Goal: Transaction & Acquisition: Obtain resource

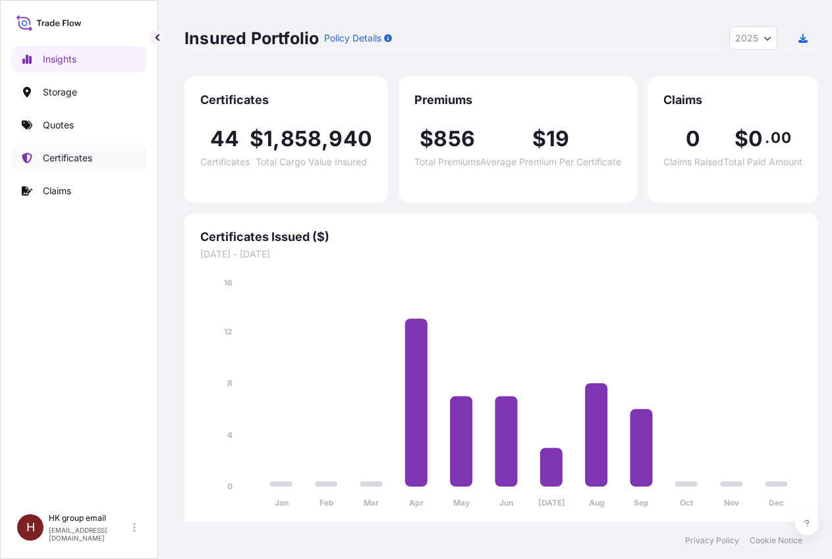
select select "2025"
click at [269, 144] on span "1" at bounding box center [267, 138] width 9 height 21
click at [76, 159] on p "Certificates" at bounding box center [67, 157] width 49 height 13
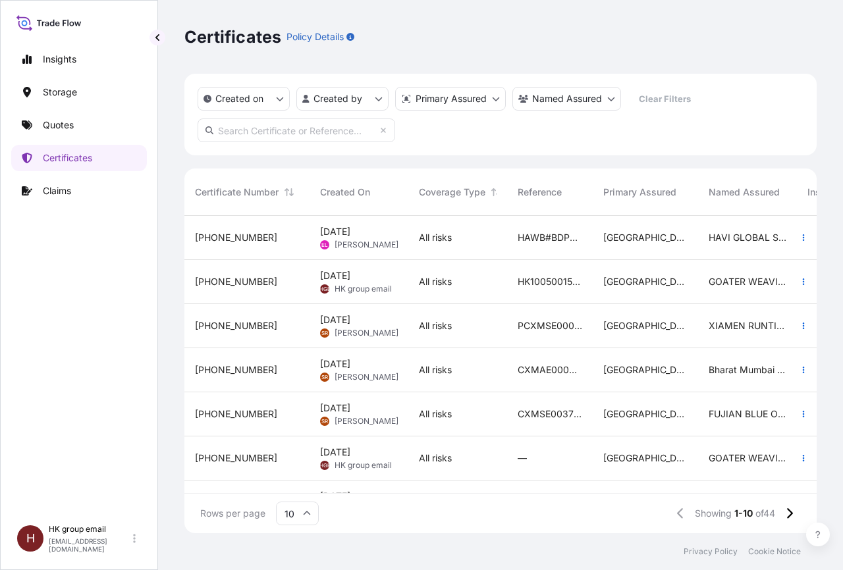
click at [334, 285] on div "HGE HK group email" at bounding box center [356, 289] width 72 height 11
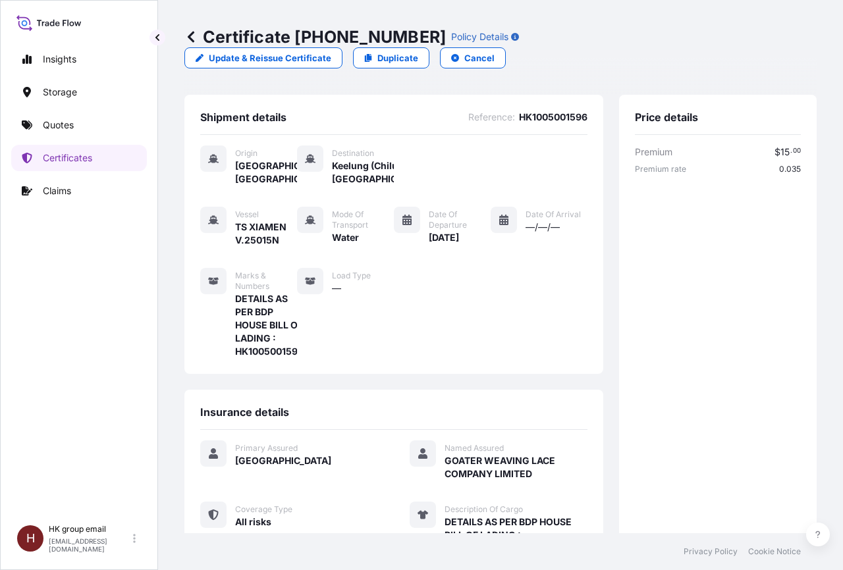
click at [192, 38] on icon at bounding box center [190, 36] width 13 height 13
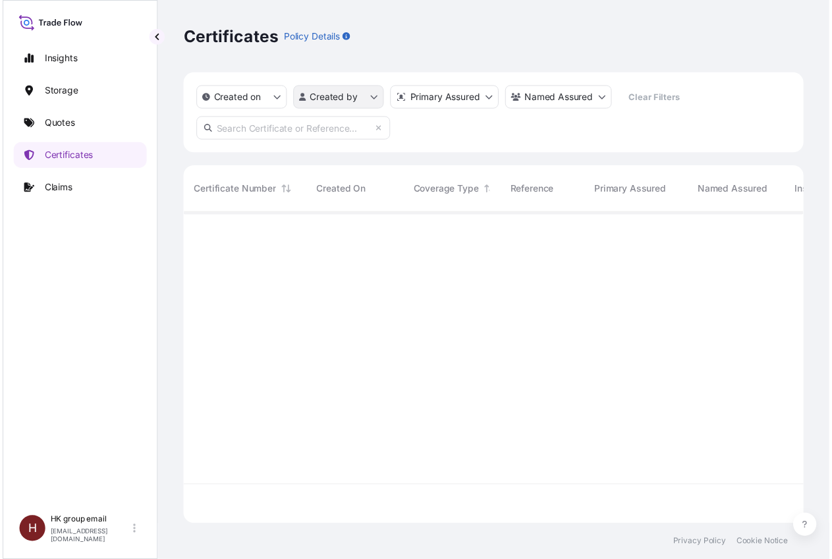
scroll to position [313, 621]
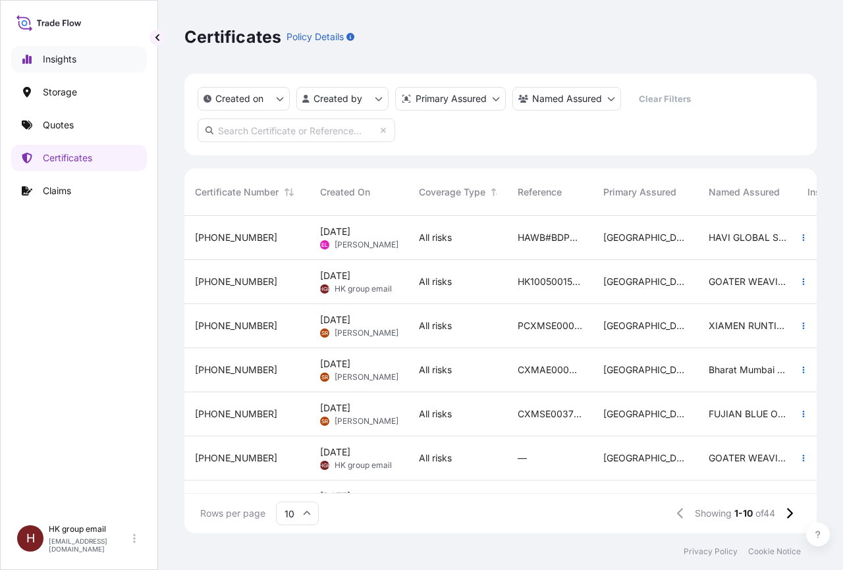
click at [59, 61] on p "Insights" at bounding box center [60, 59] width 34 height 13
select select "2025"
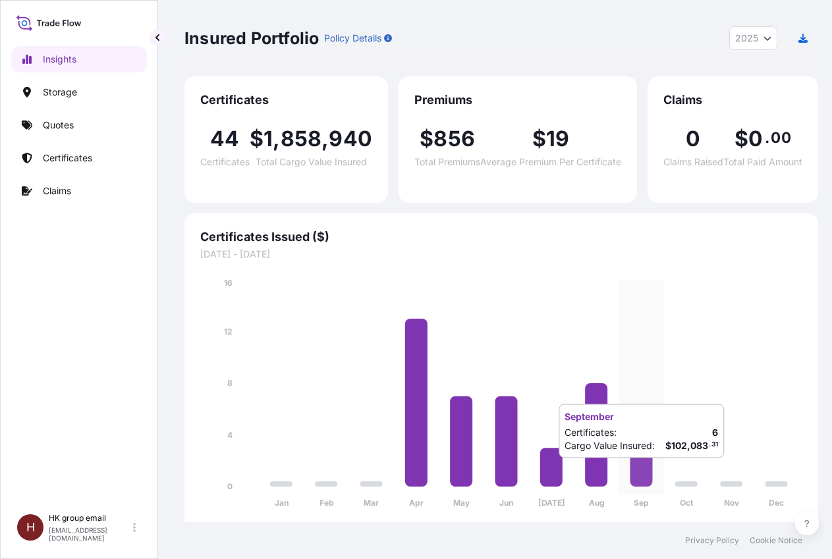
click at [644, 472] on icon at bounding box center [641, 448] width 22 height 78
click at [61, 25] on icon at bounding box center [48, 22] width 65 height 19
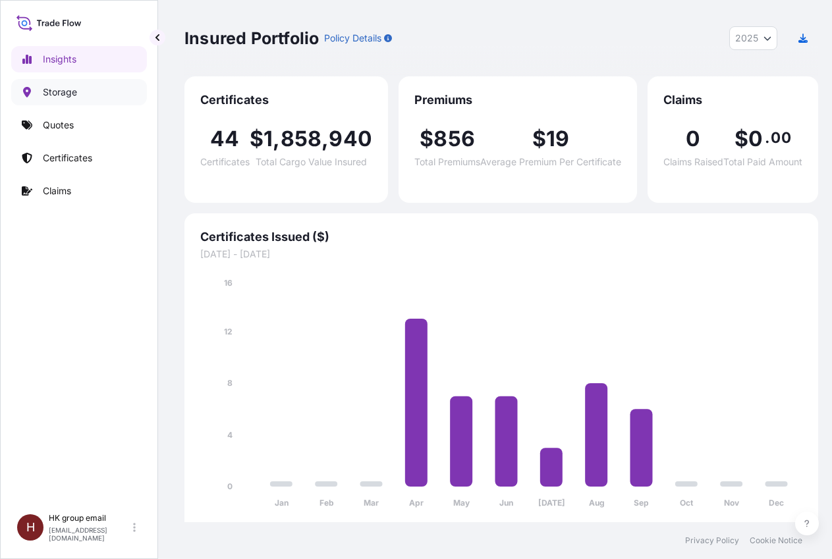
click at [55, 91] on p "Storage" at bounding box center [60, 92] width 34 height 13
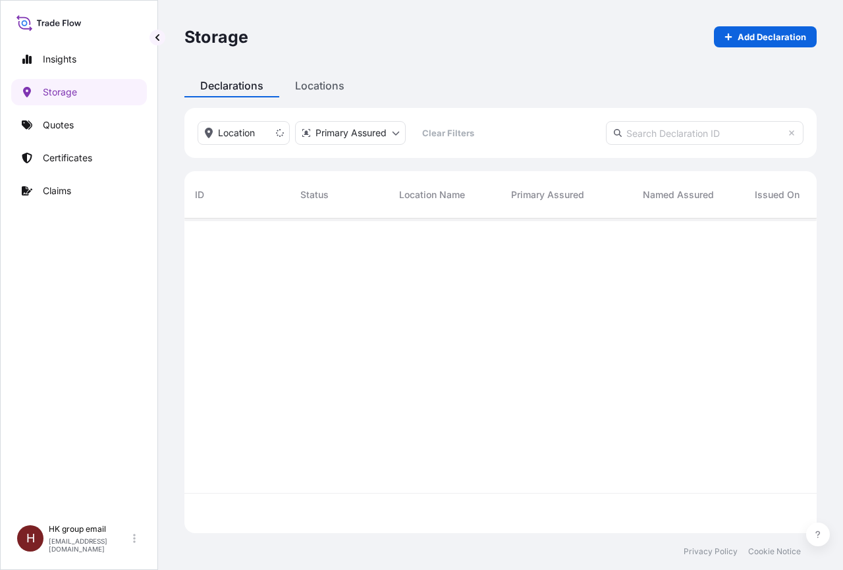
scroll to position [351, 621]
click at [59, 123] on p "Quotes" at bounding box center [58, 125] width 31 height 13
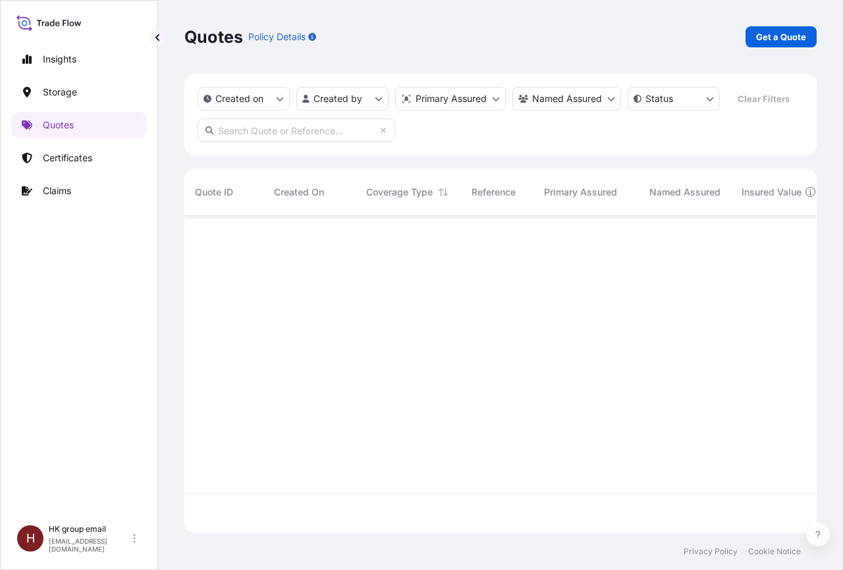
scroll to position [354, 621]
click at [59, 60] on p "Insights" at bounding box center [60, 59] width 34 height 13
select select "2025"
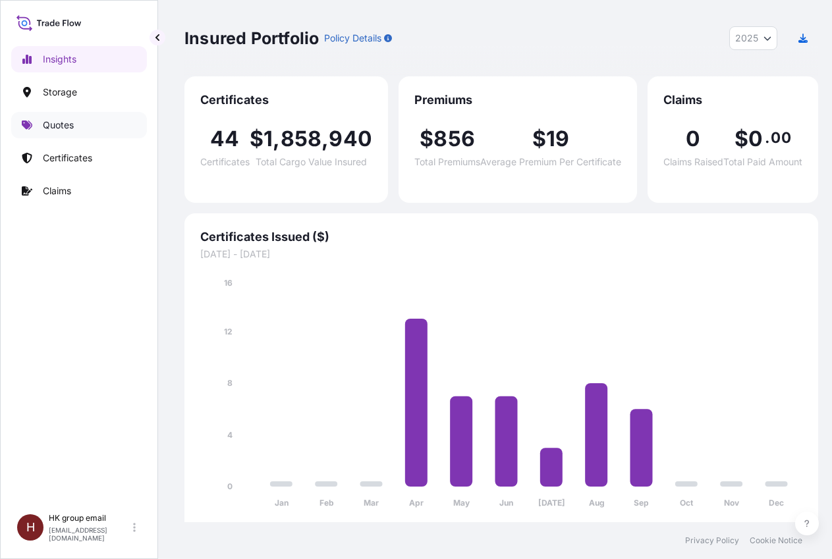
click at [68, 122] on p "Quotes" at bounding box center [58, 125] width 31 height 13
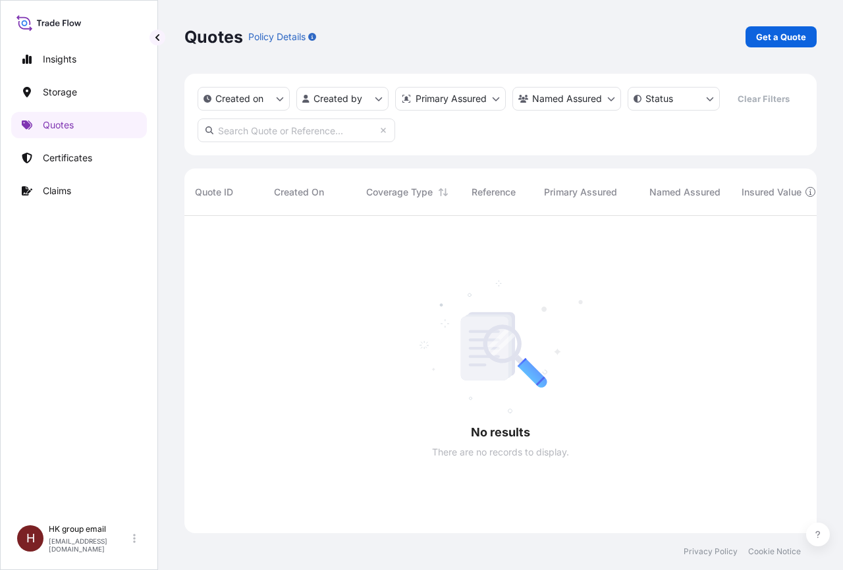
scroll to position [354, 621]
click at [784, 40] on p "Get a Quote" at bounding box center [781, 36] width 50 height 13
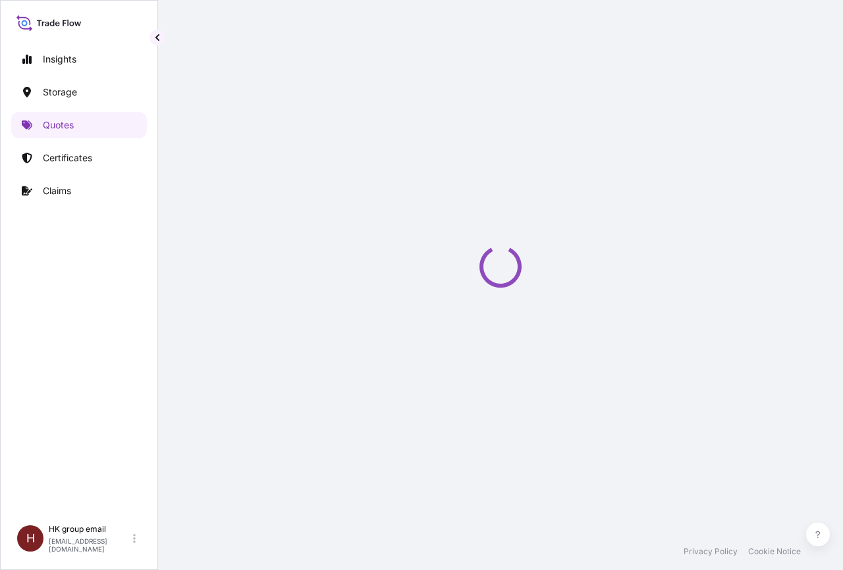
select select "Water"
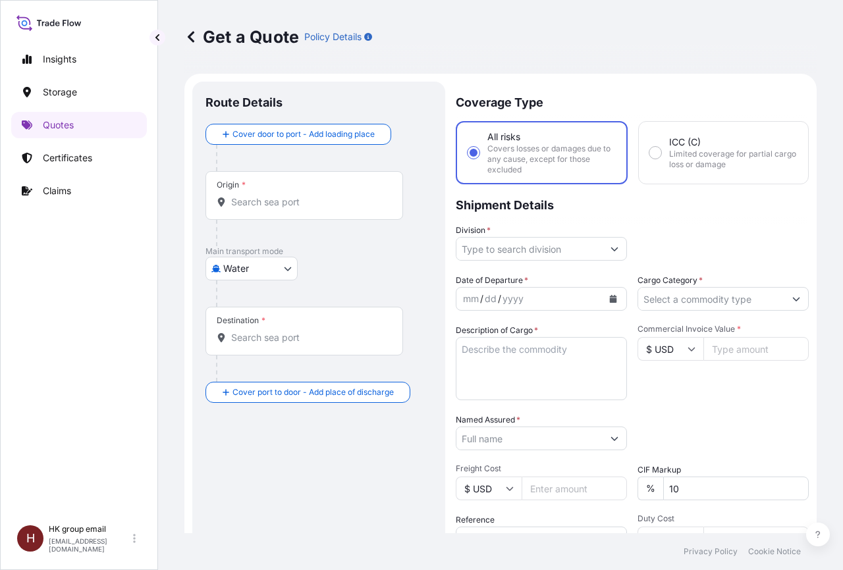
click at [270, 201] on input "Origin *" at bounding box center [308, 202] width 155 height 13
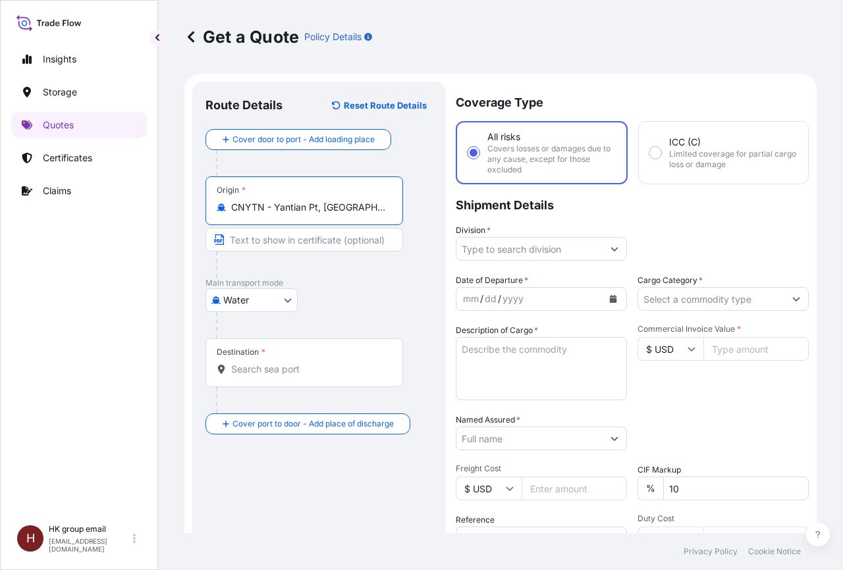
type input "CNYTN - Yantian Pt, [GEOGRAPHIC_DATA]"
click at [272, 367] on input "Destination *" at bounding box center [308, 369] width 155 height 13
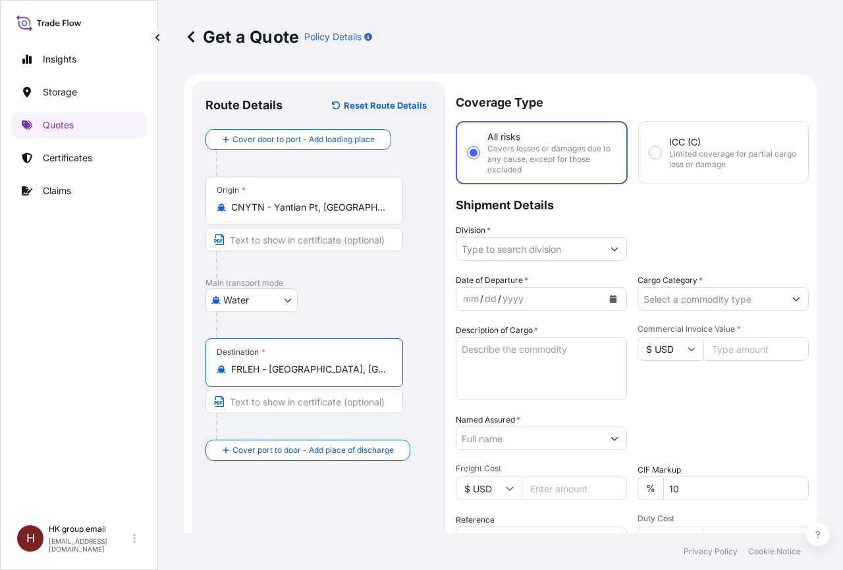
drag, startPoint x: 350, startPoint y: 371, endPoint x: 153, endPoint y: 346, distance: 198.5
click at [153, 346] on div "Insights Storage Quotes Certificates Claims H HK group email [EMAIL_ADDRESS][DO…" at bounding box center [421, 285] width 843 height 570
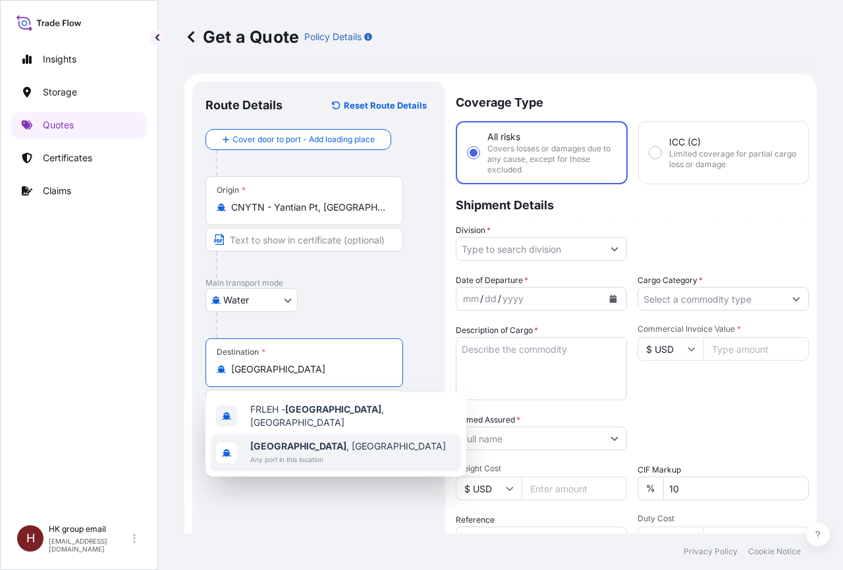
click at [312, 442] on span "[GEOGRAPHIC_DATA] , [GEOGRAPHIC_DATA]" at bounding box center [348, 446] width 196 height 13
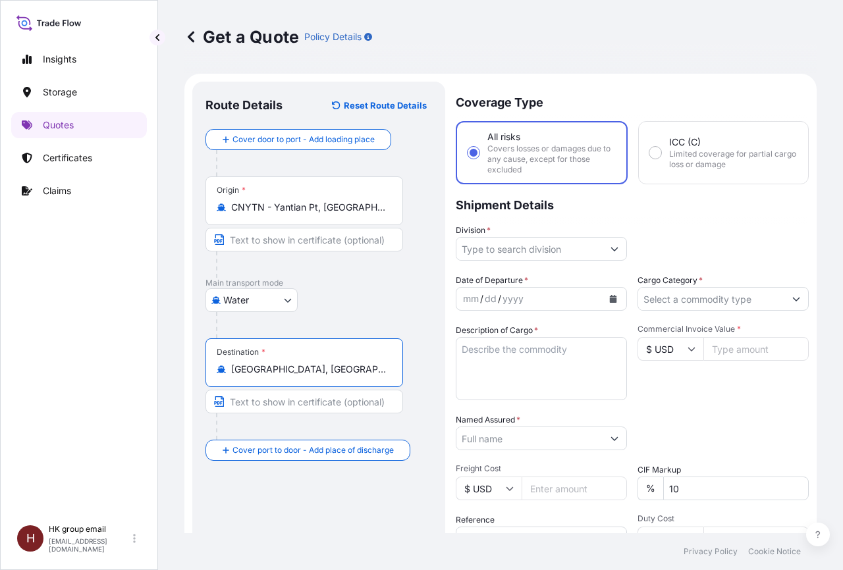
type input "[GEOGRAPHIC_DATA], [GEOGRAPHIC_DATA]"
click at [611, 250] on icon "Show suggestions" at bounding box center [615, 249] width 8 height 8
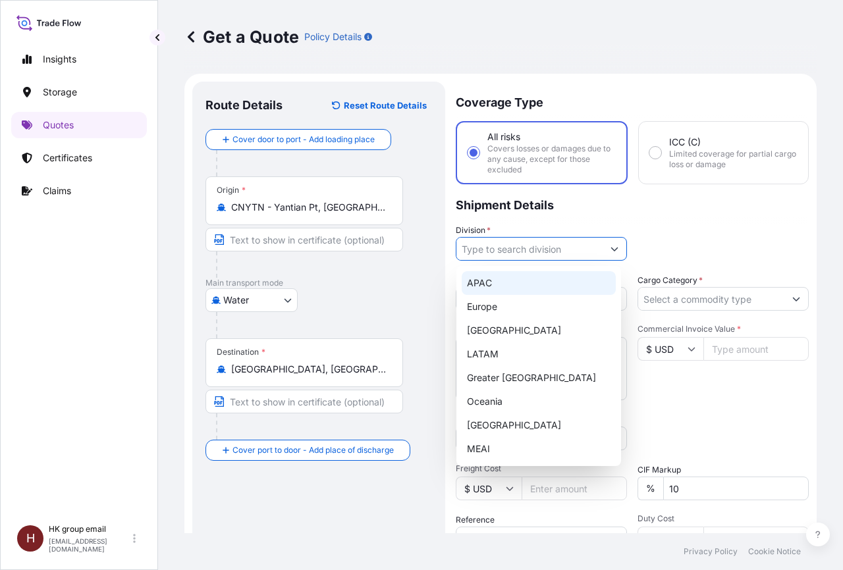
click at [487, 281] on div "APAC" at bounding box center [539, 283] width 154 height 24
type input "APAC"
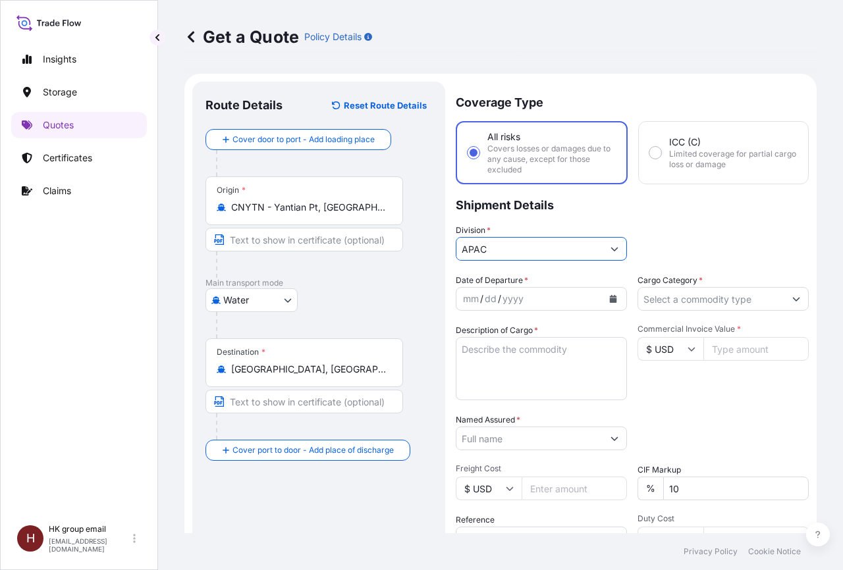
click at [610, 302] on icon "Calendar" at bounding box center [613, 299] width 7 height 8
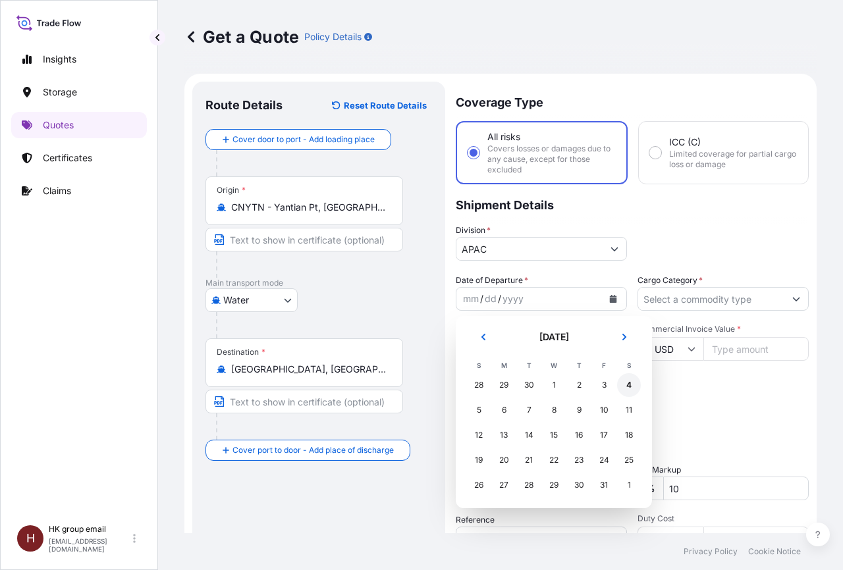
click at [624, 385] on div "4" at bounding box center [629, 385] width 24 height 24
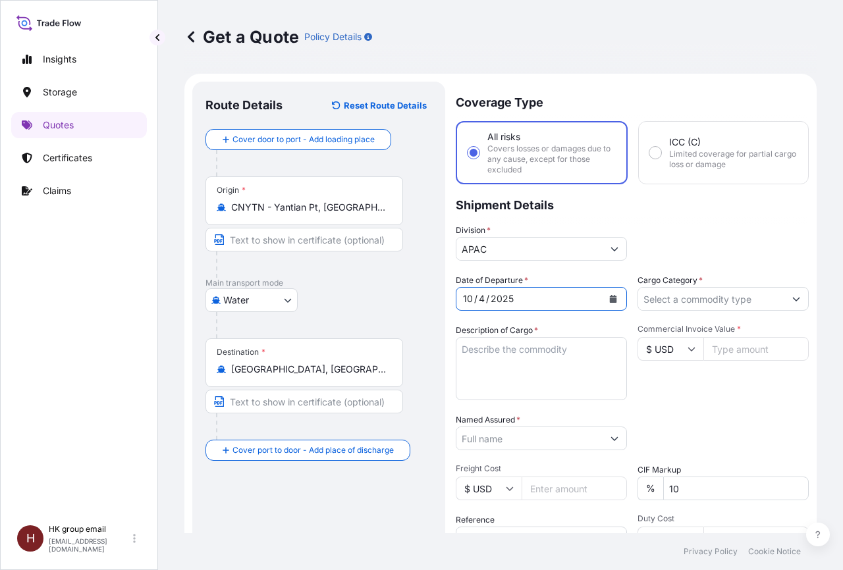
click at [784, 298] on button "Show suggestions" at bounding box center [796, 299] width 24 height 24
click at [784, 296] on button "Show suggestions" at bounding box center [796, 299] width 24 height 24
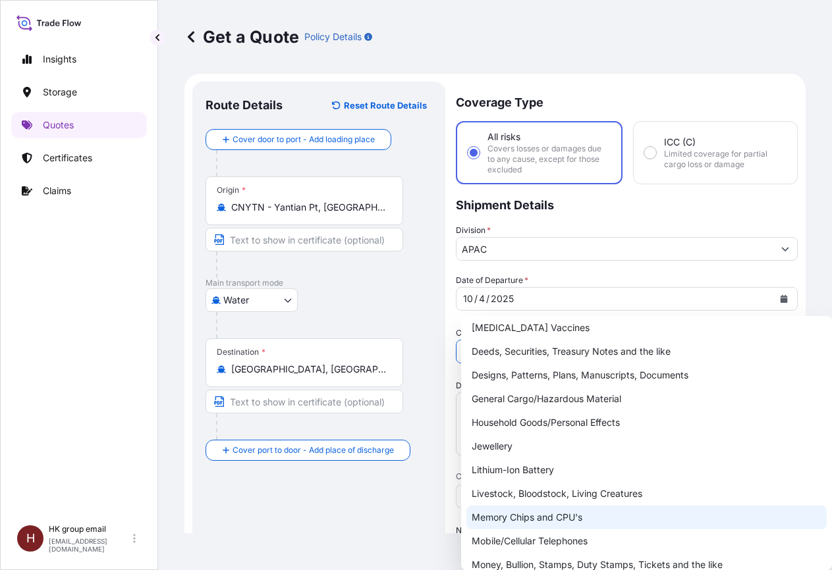
scroll to position [45, 0]
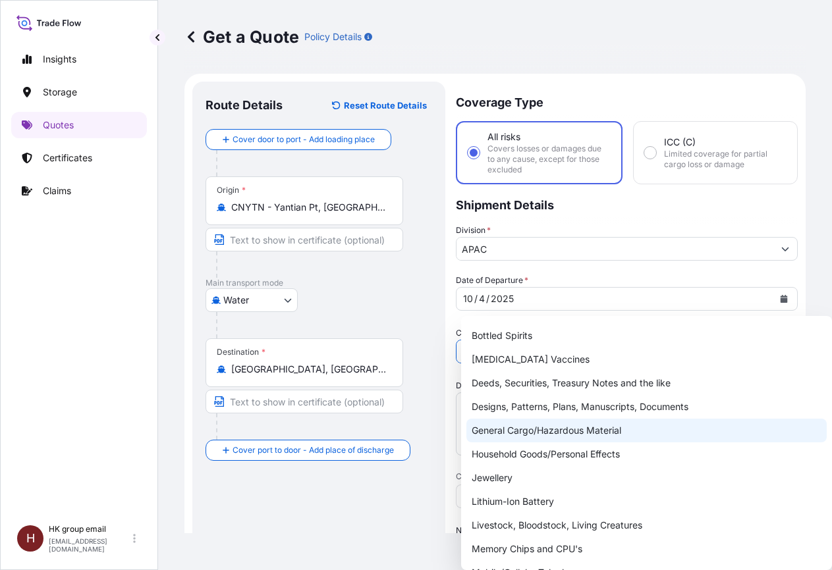
click at [511, 430] on div "General Cargo/Hazardous Material" at bounding box center [646, 431] width 360 height 24
type input "General Cargo/Hazardous Material"
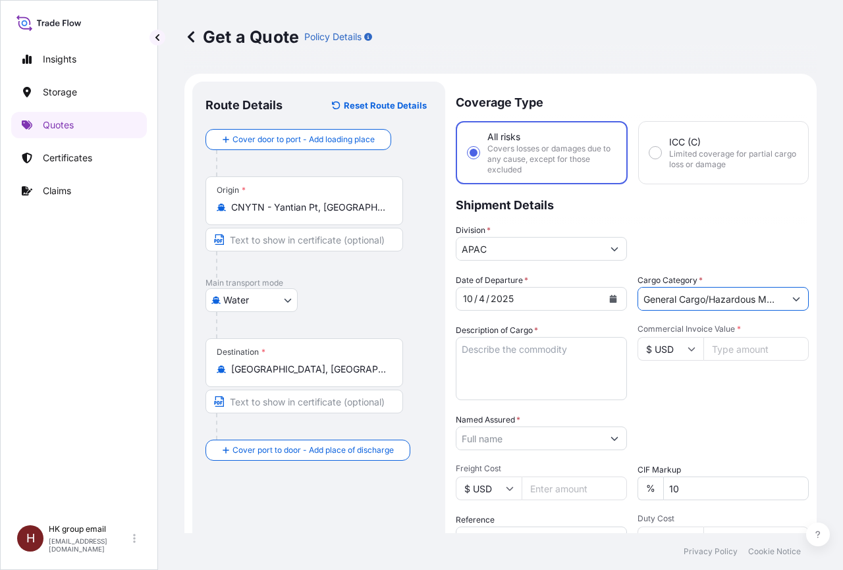
click at [499, 355] on textarea "Description of Cargo *" at bounding box center [541, 368] width 171 height 63
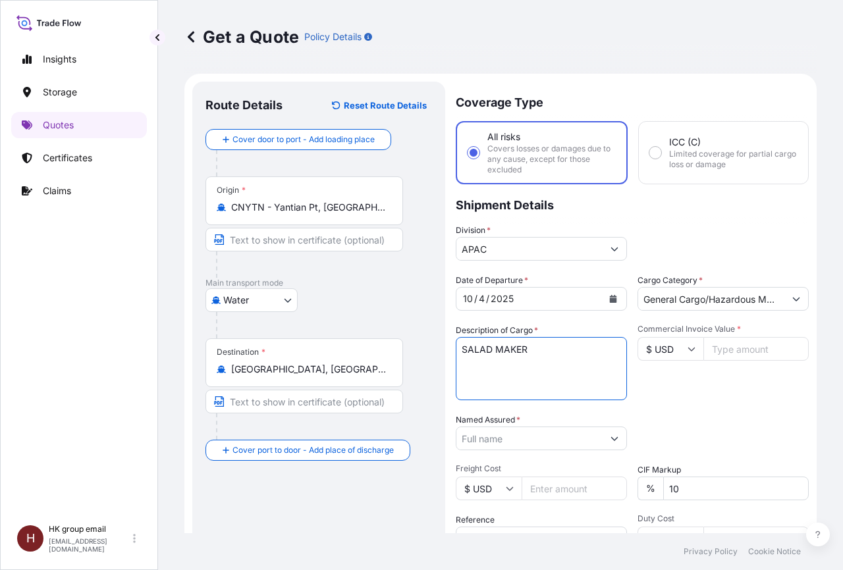
type textarea "SALAD MAKER"
click at [738, 352] on input "Commercial Invoice Value *" at bounding box center [755, 349] width 105 height 24
type input "52704"
click at [676, 423] on div "Packing Category Type to search a container mode Please select a primary mode o…" at bounding box center [723, 432] width 171 height 37
click at [611, 437] on button "Show suggestions" at bounding box center [615, 439] width 24 height 24
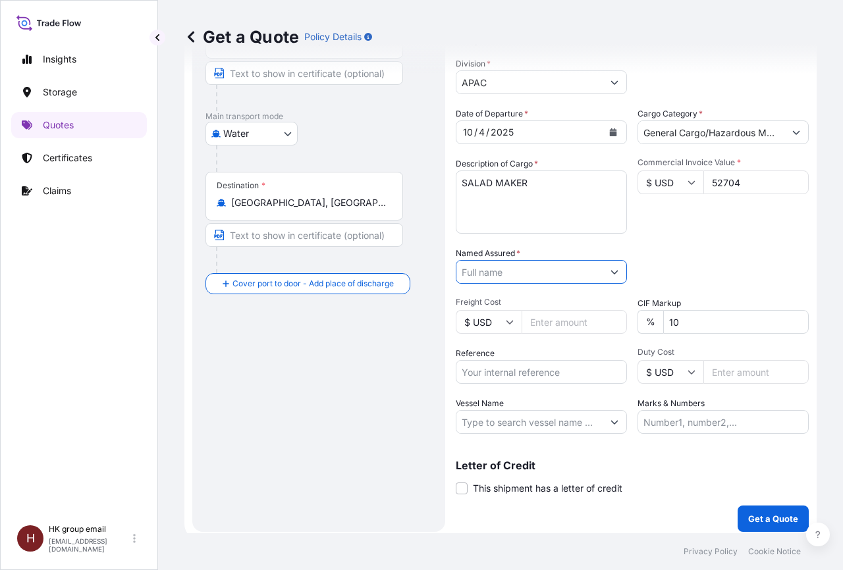
scroll to position [167, 0]
click at [611, 273] on icon "Show suggestions" at bounding box center [614, 272] width 7 height 4
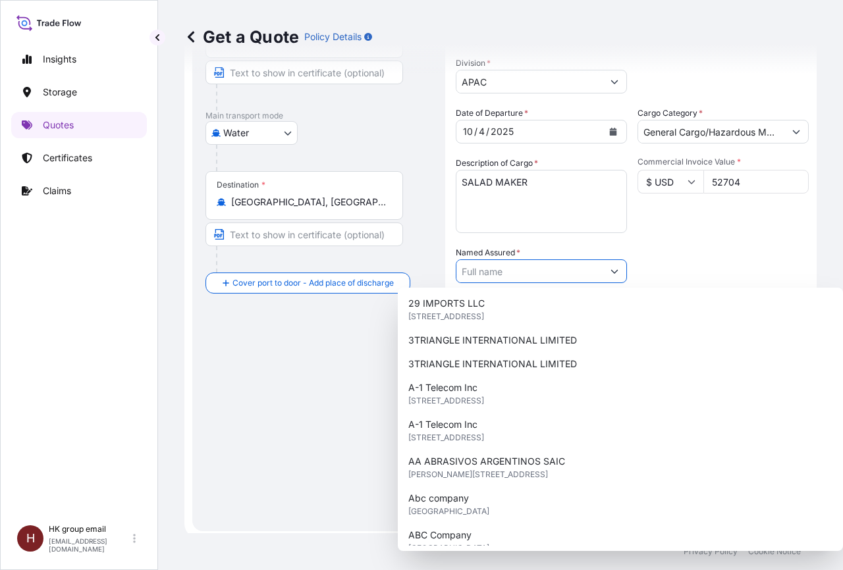
scroll to position [0, 0]
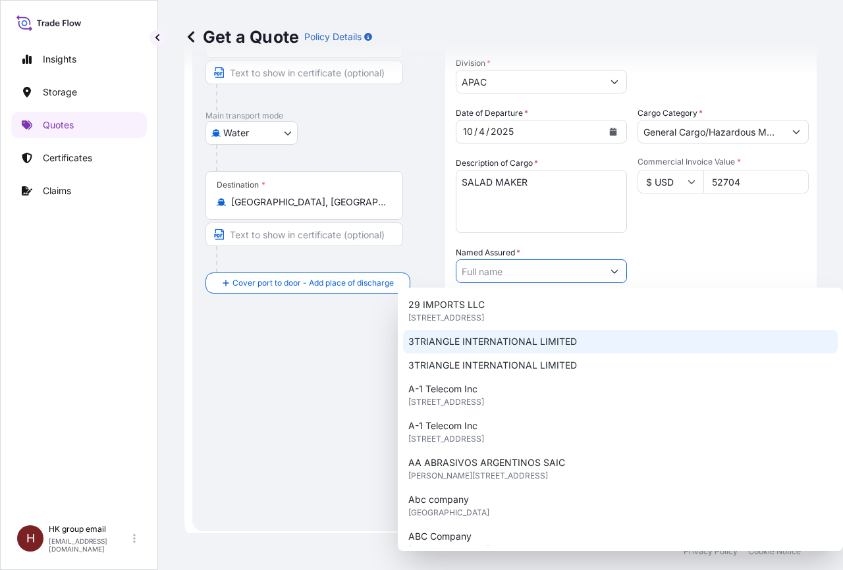
click at [822, 258] on div "Get a Quote Policy Details Route Details Reset Route Details Cover door to port…" at bounding box center [500, 266] width 685 height 533
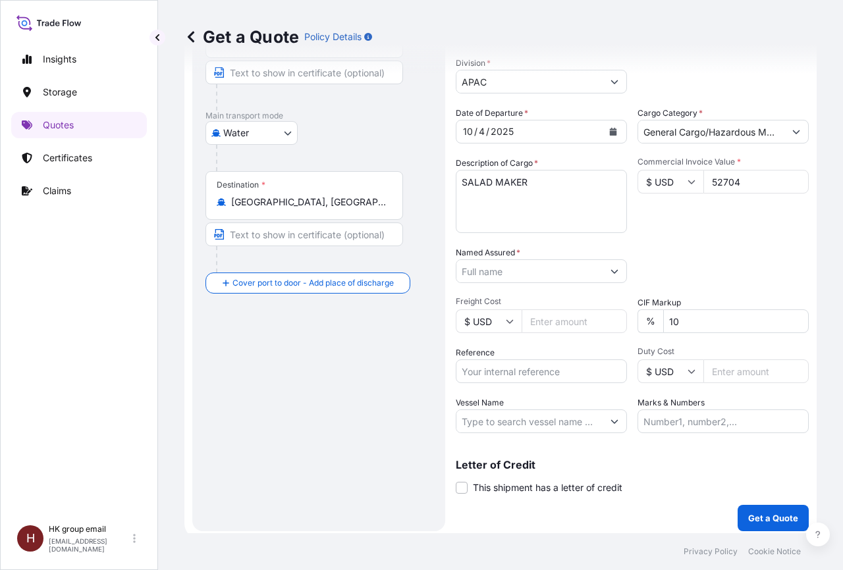
click at [510, 378] on input "Reference" at bounding box center [541, 372] width 171 height 24
type input "HK1005001564"
click at [465, 427] on input "Vessel Name" at bounding box center [529, 421] width 146 height 24
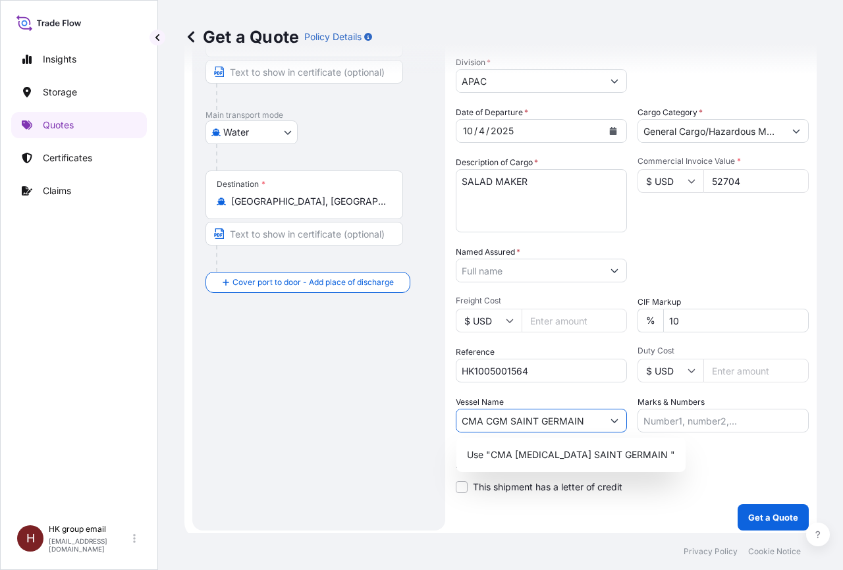
type input "CMA CGM SAINT GERMAIN"
click at [663, 417] on input "Marks & Numbers" at bounding box center [723, 421] width 171 height 24
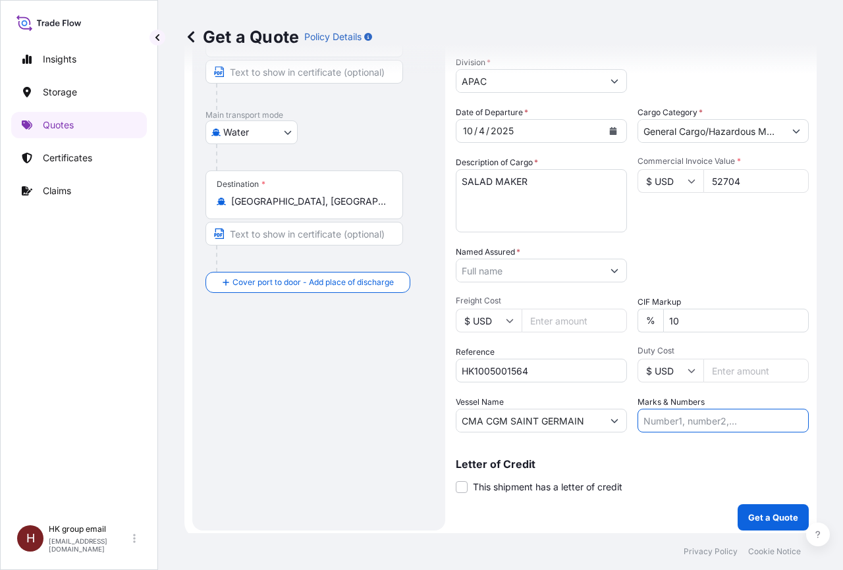
click at [591, 423] on input "CMA CGM SAINT GERMAIN" at bounding box center [529, 421] width 146 height 24
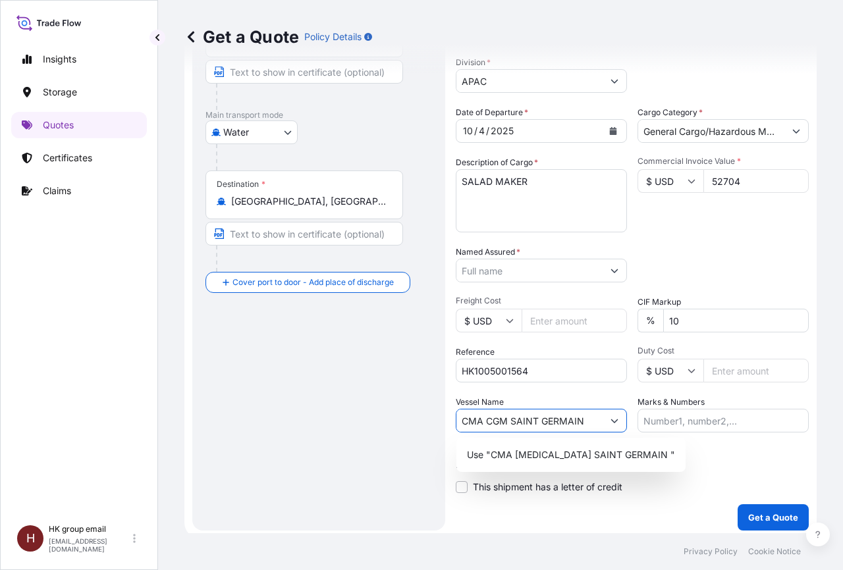
click at [611, 423] on icon "Show suggestions" at bounding box center [615, 421] width 8 height 8
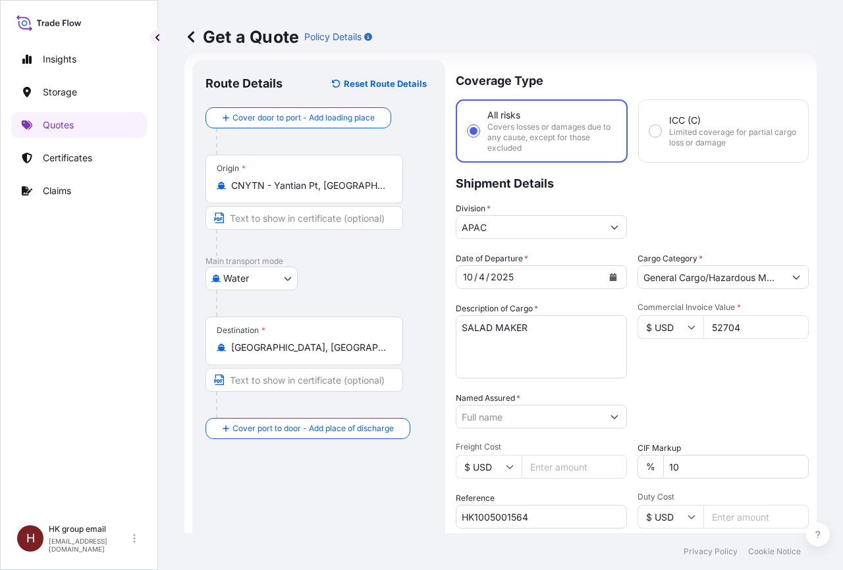
scroll to position [0, 0]
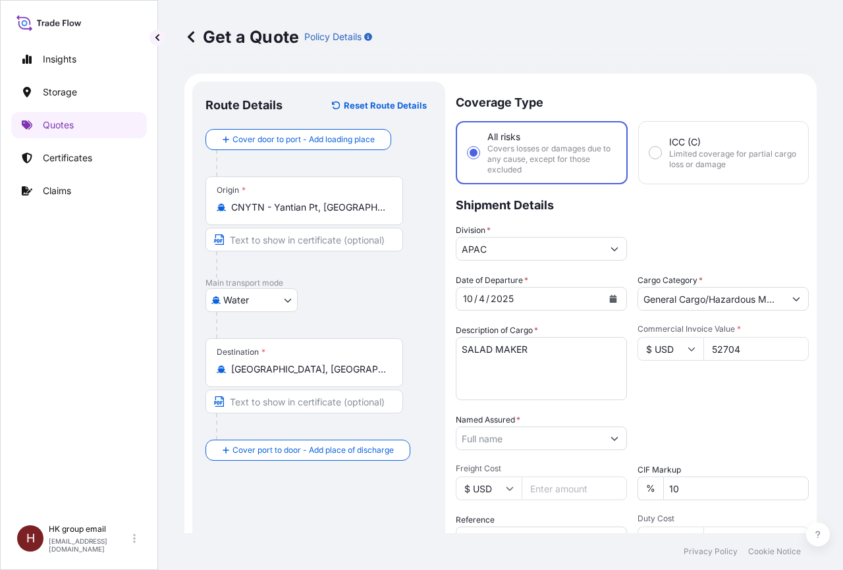
click at [188, 39] on icon at bounding box center [190, 36] width 13 height 13
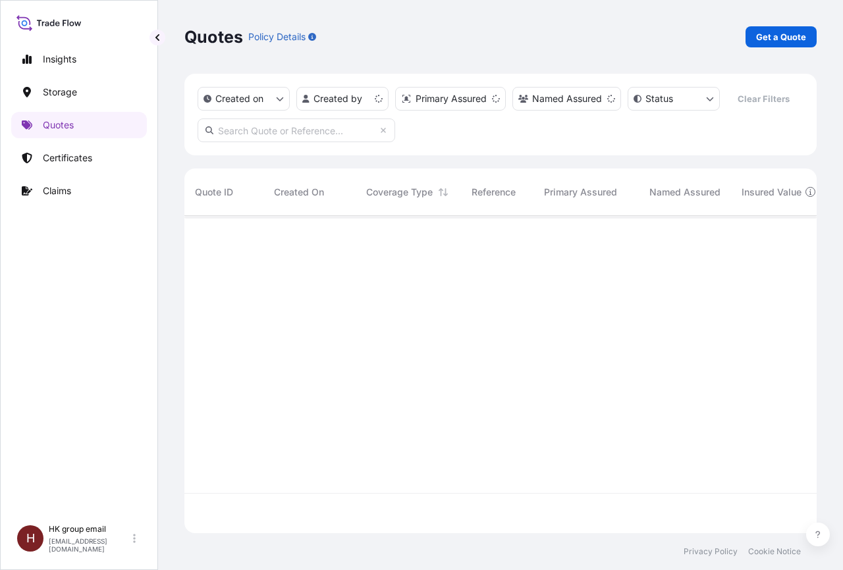
scroll to position [313, 621]
click at [56, 160] on p "Certificates" at bounding box center [67, 157] width 49 height 13
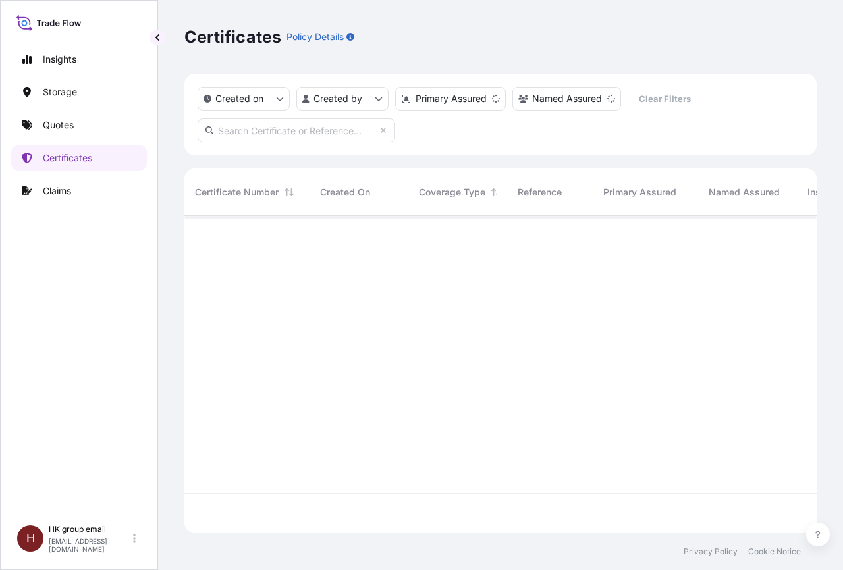
scroll to position [313, 621]
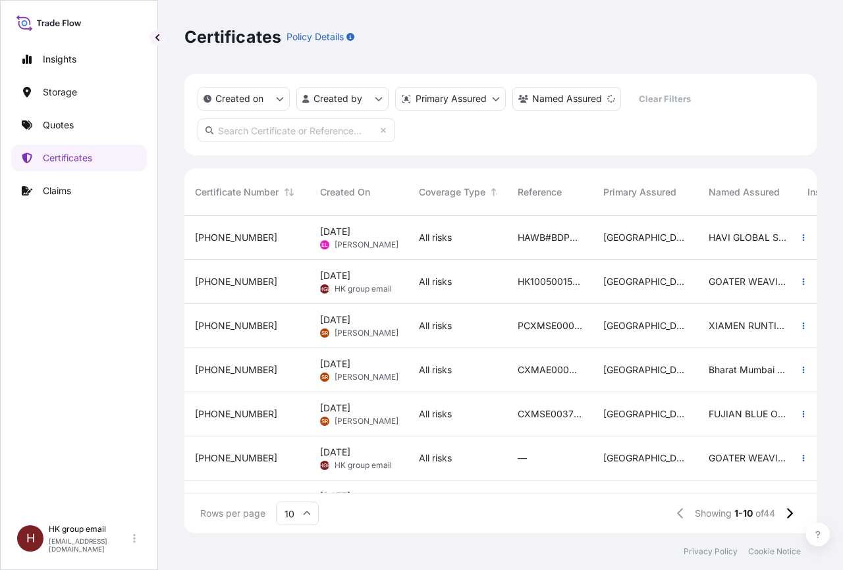
click at [385, 279] on span "[DATE] HGE HK group email" at bounding box center [356, 281] width 72 height 25
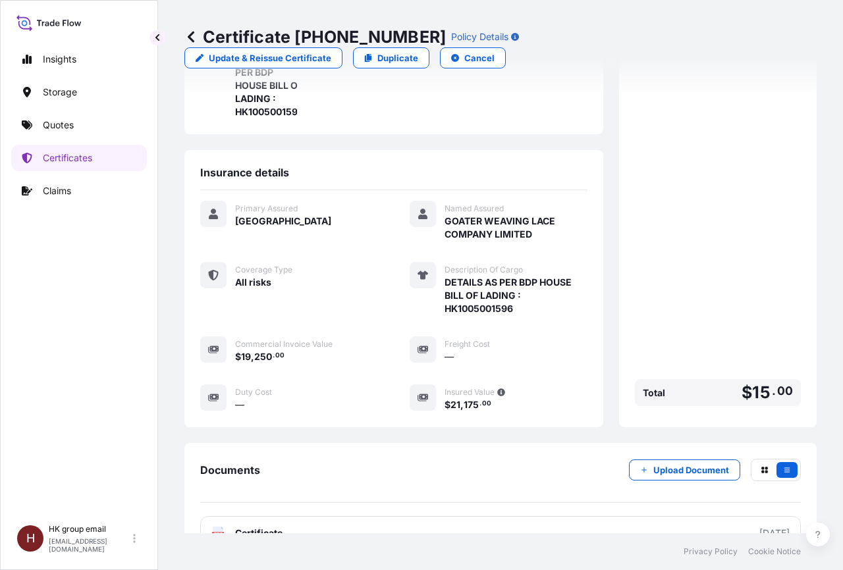
scroll to position [160, 0]
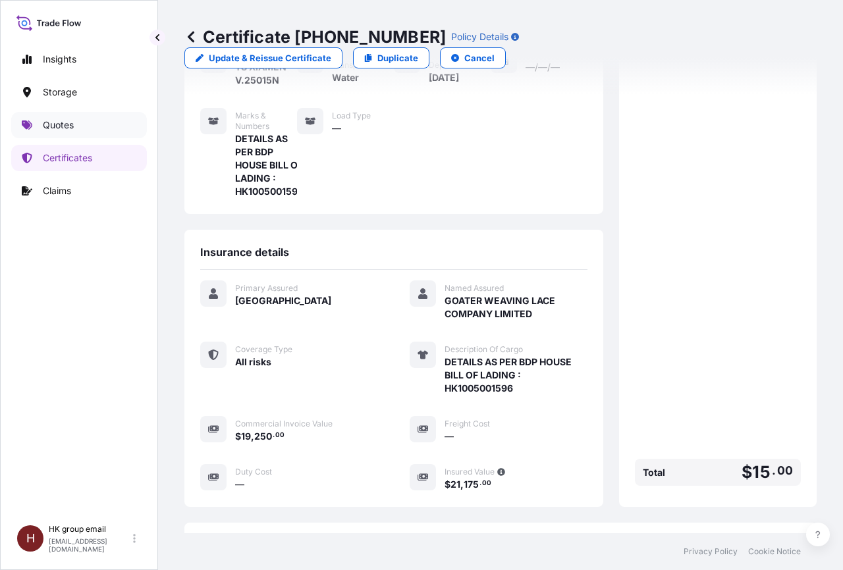
click at [69, 126] on p "Quotes" at bounding box center [58, 125] width 31 height 13
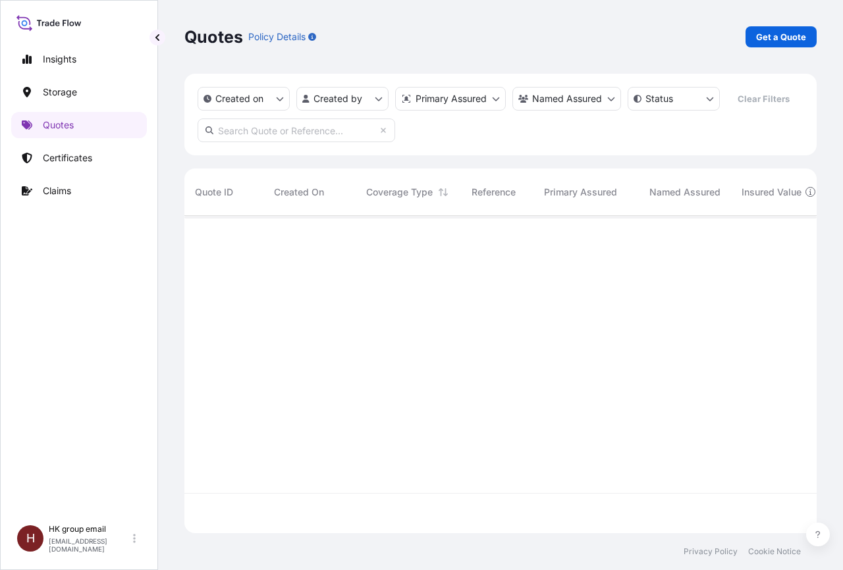
scroll to position [354, 621]
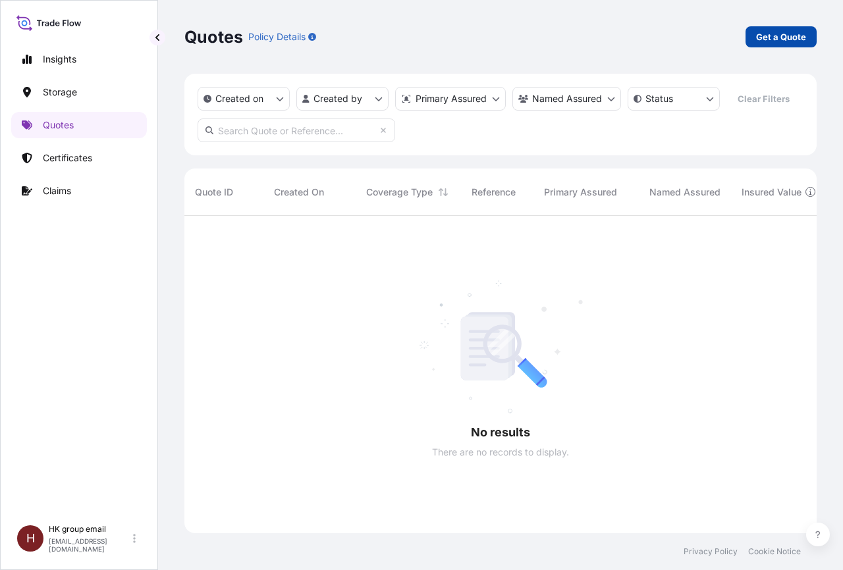
click at [784, 34] on p "Get a Quote" at bounding box center [781, 36] width 50 height 13
select select "Water"
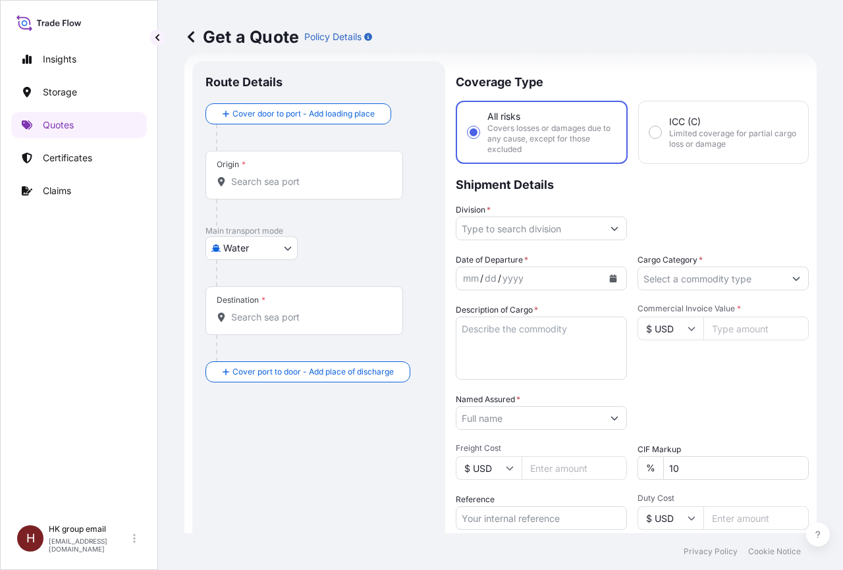
scroll to position [21, 0]
click at [263, 167] on div "Origin *" at bounding box center [304, 174] width 198 height 49
click at [263, 175] on input "Origin *" at bounding box center [308, 181] width 155 height 13
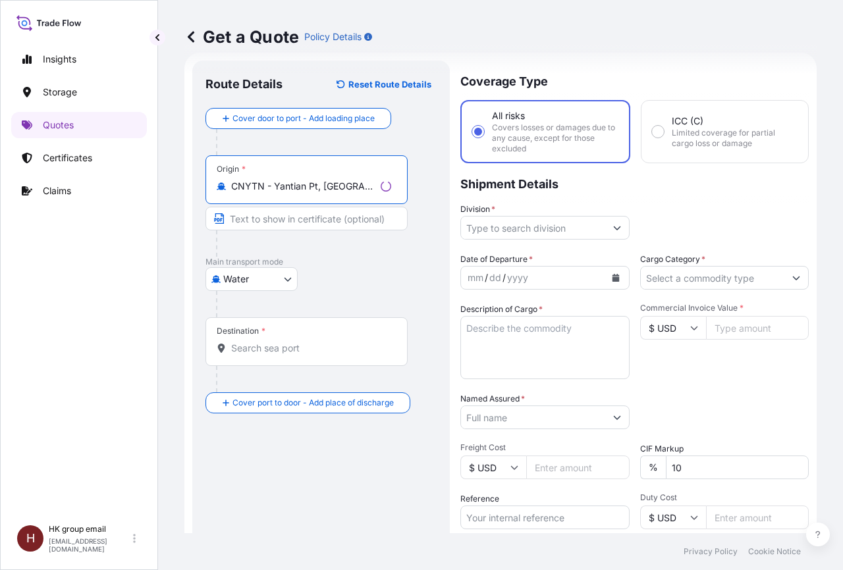
type input "CNYTN - Yantian Pt, [GEOGRAPHIC_DATA]"
click at [276, 355] on div "Destination *" at bounding box center [306, 341] width 202 height 49
click at [276, 355] on input "Destination *" at bounding box center [311, 348] width 160 height 13
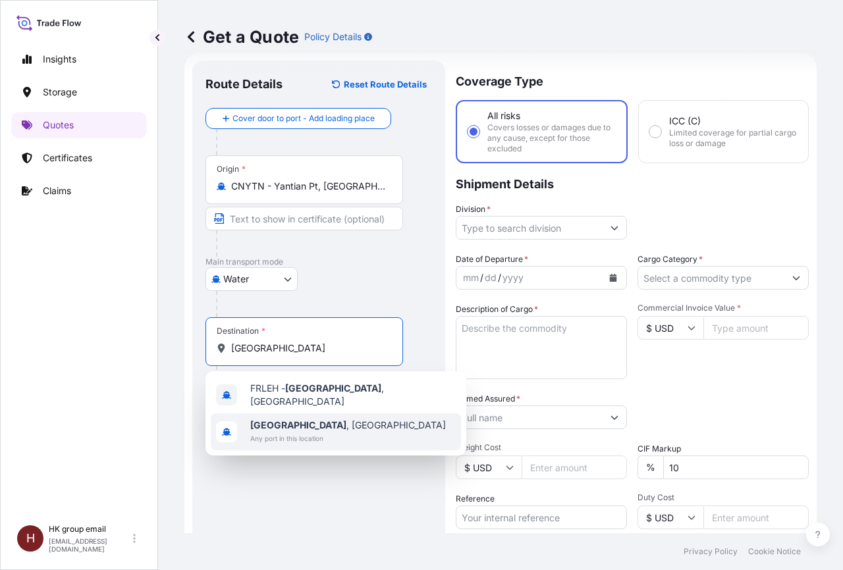
click at [276, 432] on span "Any port in this location" at bounding box center [348, 438] width 196 height 13
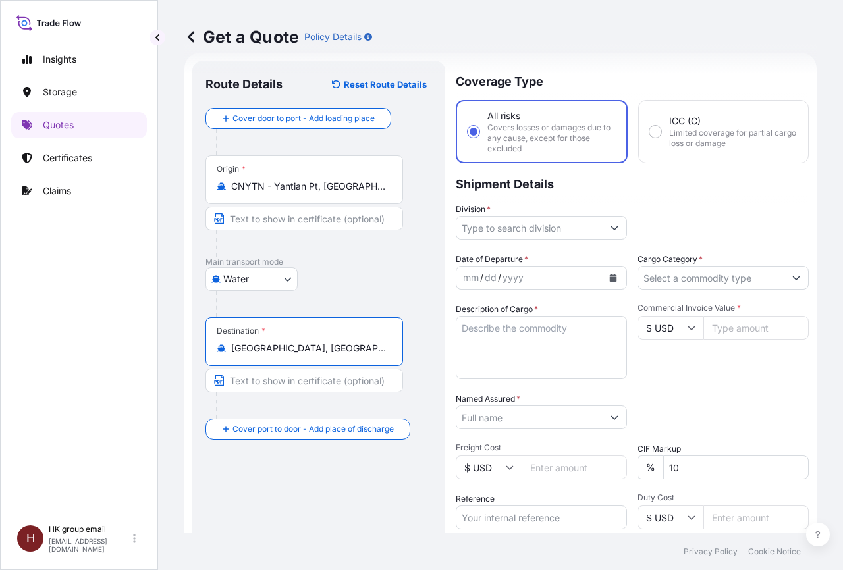
type input "[GEOGRAPHIC_DATA], [GEOGRAPHIC_DATA]"
click at [611, 230] on icon "Show suggestions" at bounding box center [615, 228] width 8 height 8
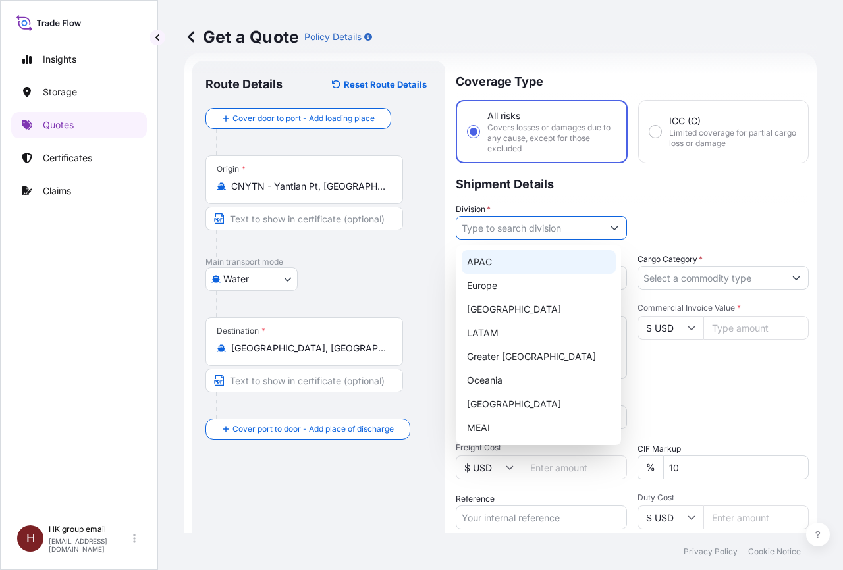
click at [488, 264] on div "APAC" at bounding box center [539, 262] width 154 height 24
type input "APAC"
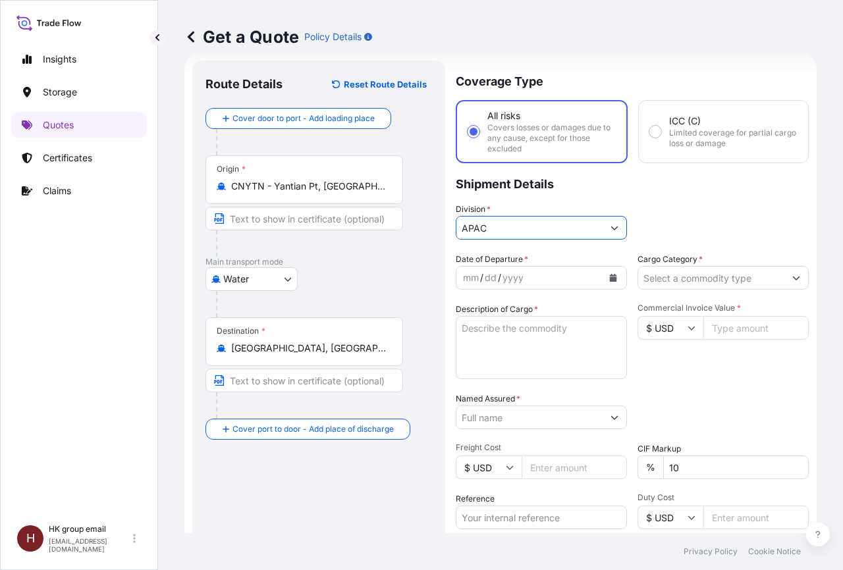
click at [606, 283] on button "Calendar" at bounding box center [613, 277] width 21 height 21
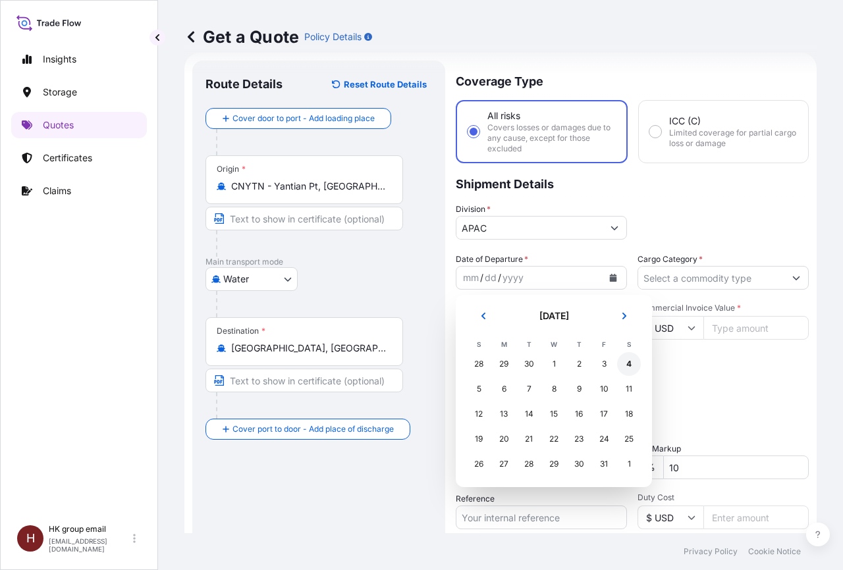
click at [623, 362] on div "4" at bounding box center [629, 364] width 24 height 24
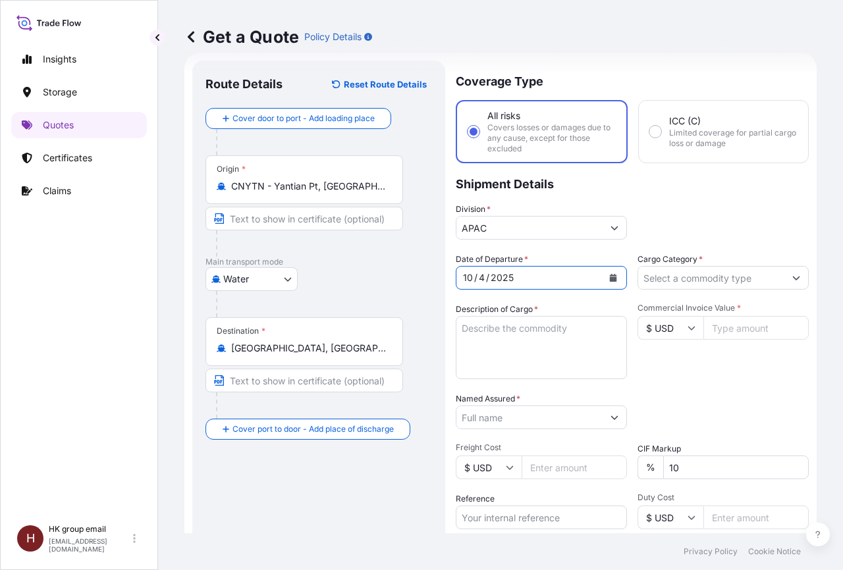
click at [784, 275] on button "Show suggestions" at bounding box center [796, 278] width 24 height 24
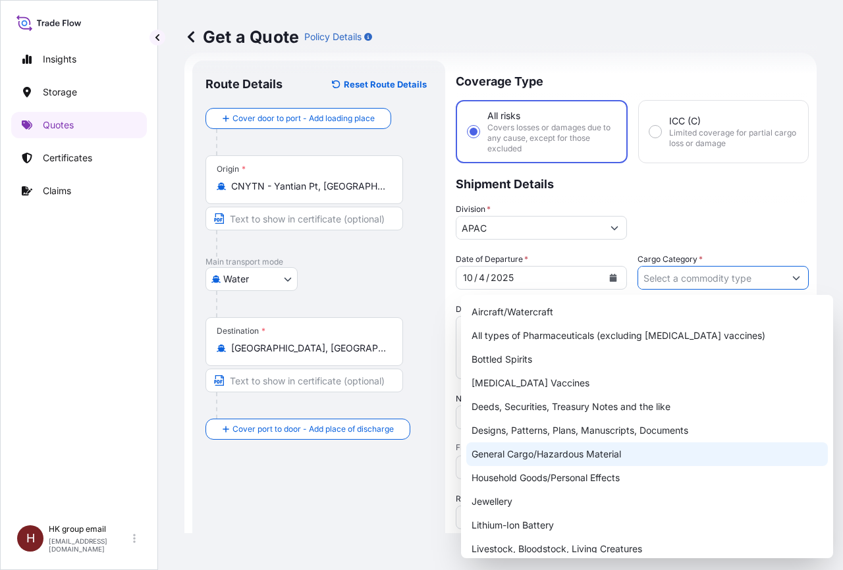
click at [546, 454] on div "General Cargo/Hazardous Material" at bounding box center [647, 455] width 362 height 24
type input "General Cargo/Hazardous Material"
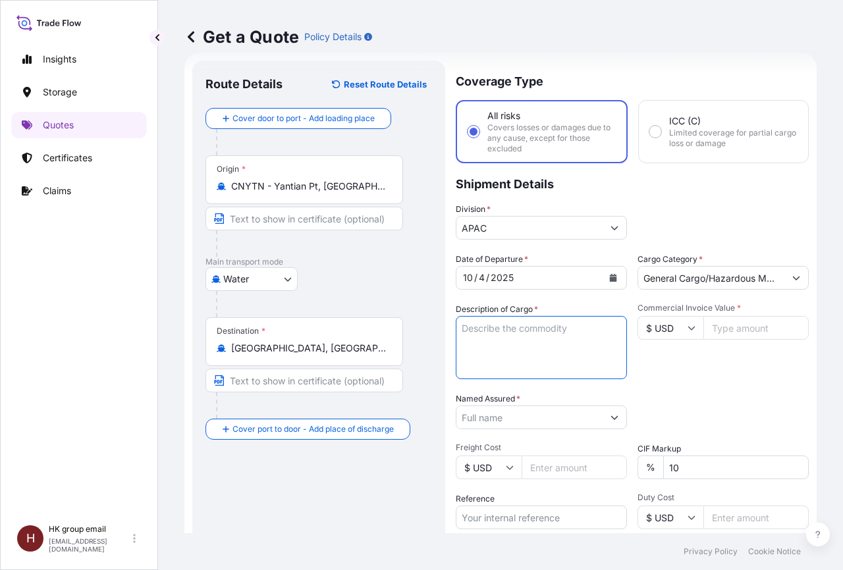
click at [499, 329] on textarea "Description of Cargo *" at bounding box center [541, 347] width 171 height 63
type textarea "S"
click at [527, 416] on input "Named Assured *" at bounding box center [529, 418] width 146 height 24
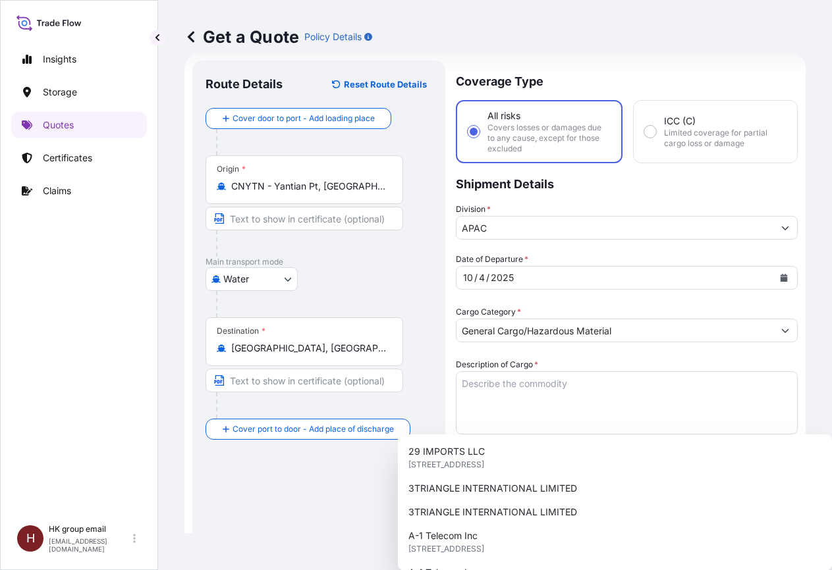
click at [713, 556] on div "Packing Category Type to search a container mode Please select a primary mode o…" at bounding box center [627, 556] width 342 height 0
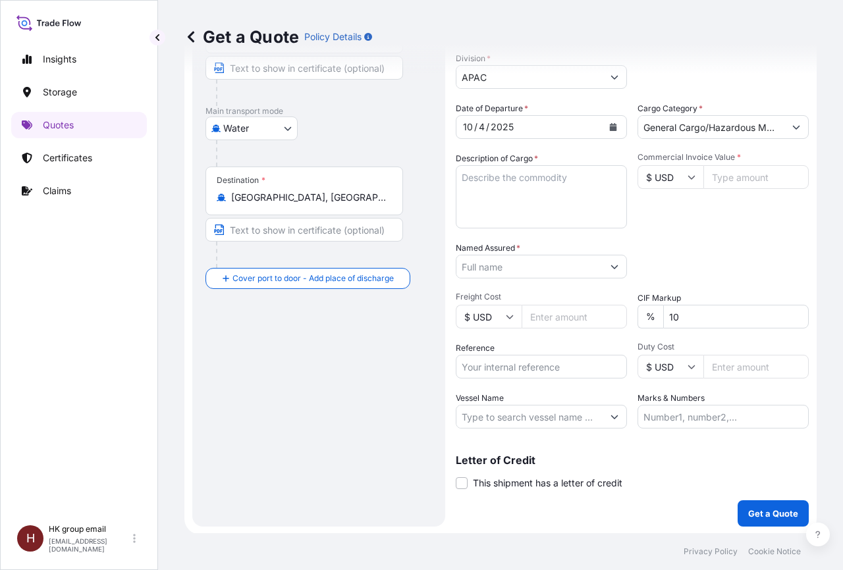
scroll to position [173, 0]
click at [513, 415] on input "Vessel Name" at bounding box center [529, 416] width 146 height 24
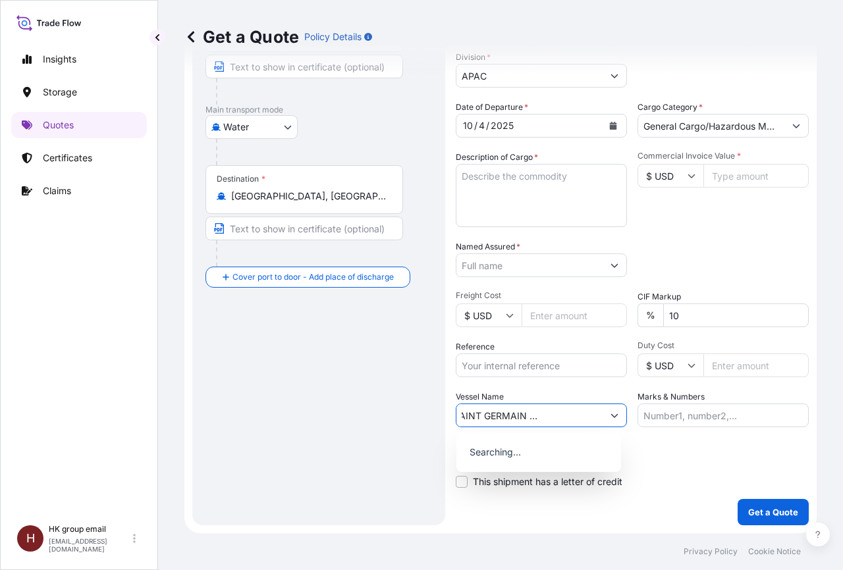
scroll to position [0, 64]
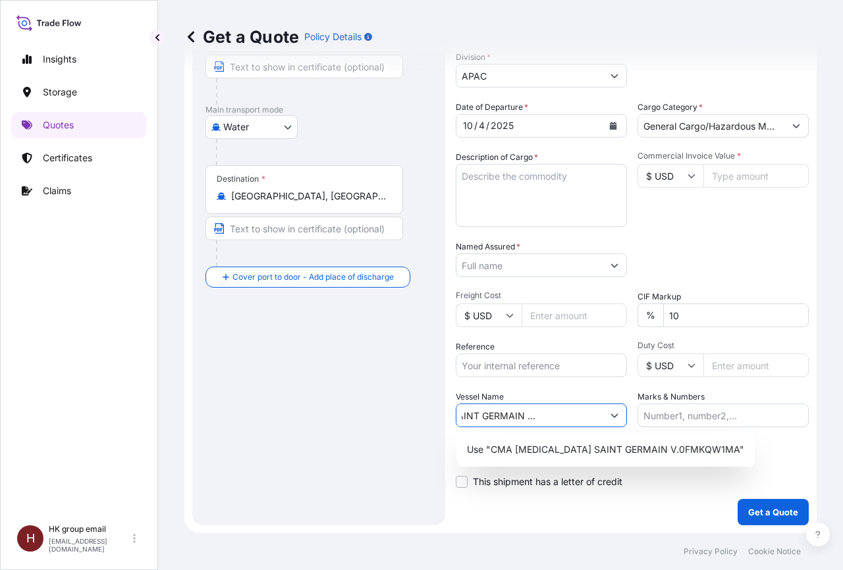
type input "CMA CGM SAINT GERMAIN V.0FMKQW1MA"
click at [682, 416] on input "Marks & Numbers" at bounding box center [723, 416] width 171 height 24
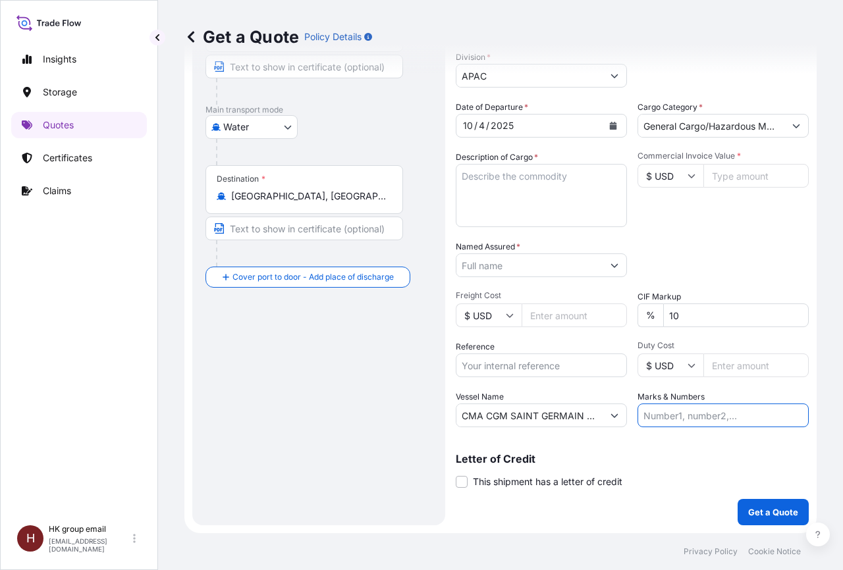
click at [508, 179] on textarea "Description of Cargo *" at bounding box center [541, 195] width 171 height 63
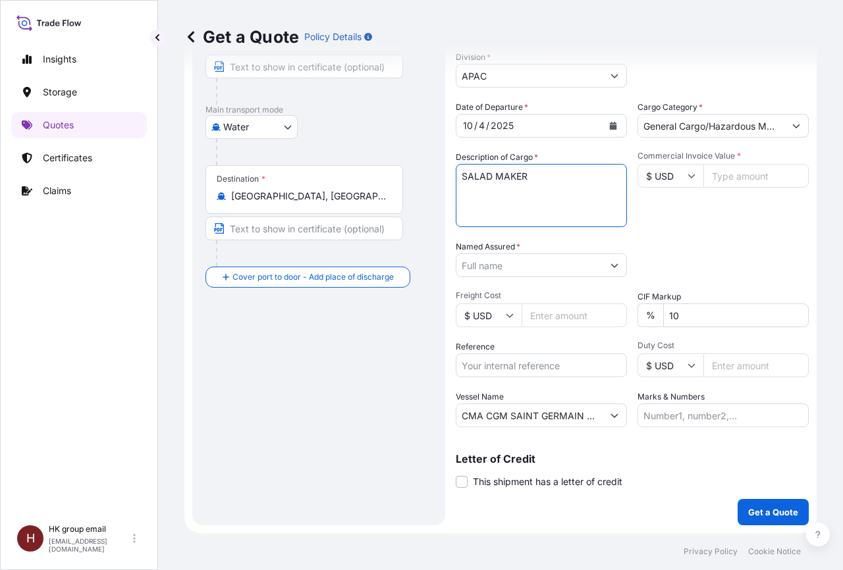
type textarea "SALAD MAKER"
click at [732, 180] on input "Commercial Invoice Value *" at bounding box center [755, 176] width 105 height 24
type input "52704"
click at [503, 273] on input "Named Assured *" at bounding box center [529, 266] width 146 height 24
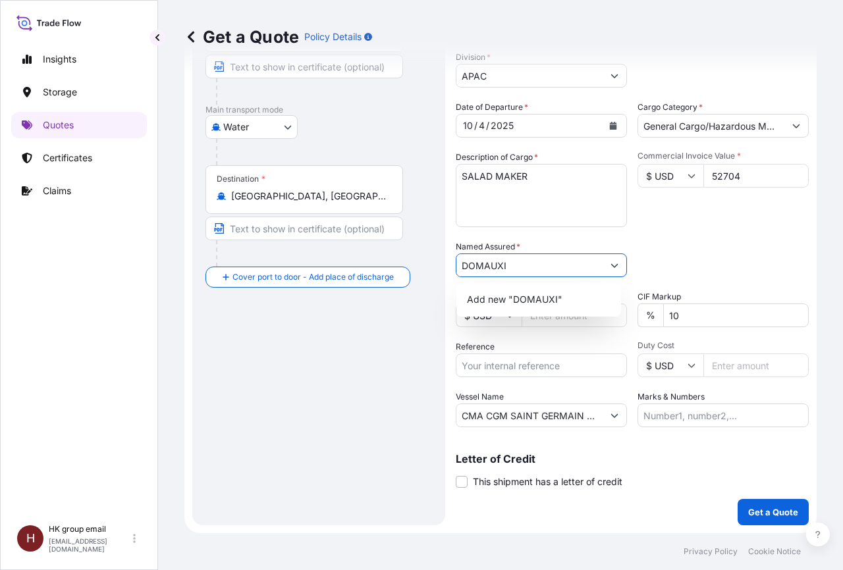
type input "DOMAUXI"
click at [670, 259] on div "Packing Category Type to search a container mode Please select a primary mode o…" at bounding box center [723, 258] width 171 height 37
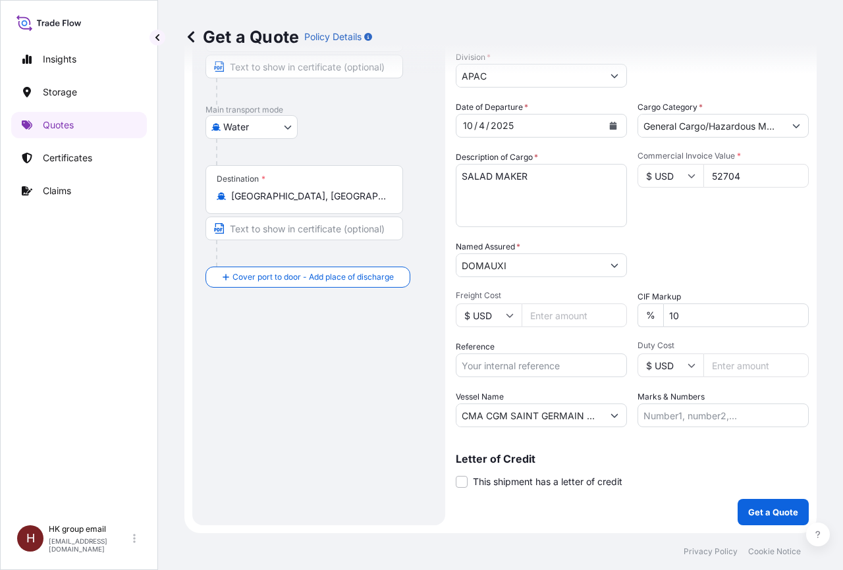
click at [553, 319] on input "Freight Cost" at bounding box center [574, 316] width 105 height 24
click at [72, 161] on p "Certificates" at bounding box center [67, 157] width 49 height 13
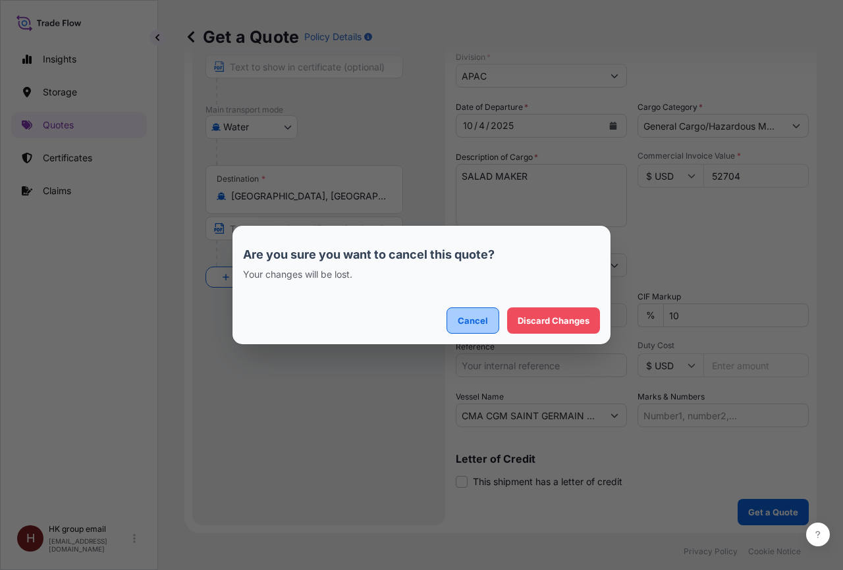
click at [484, 326] on p "Cancel" at bounding box center [473, 320] width 30 height 13
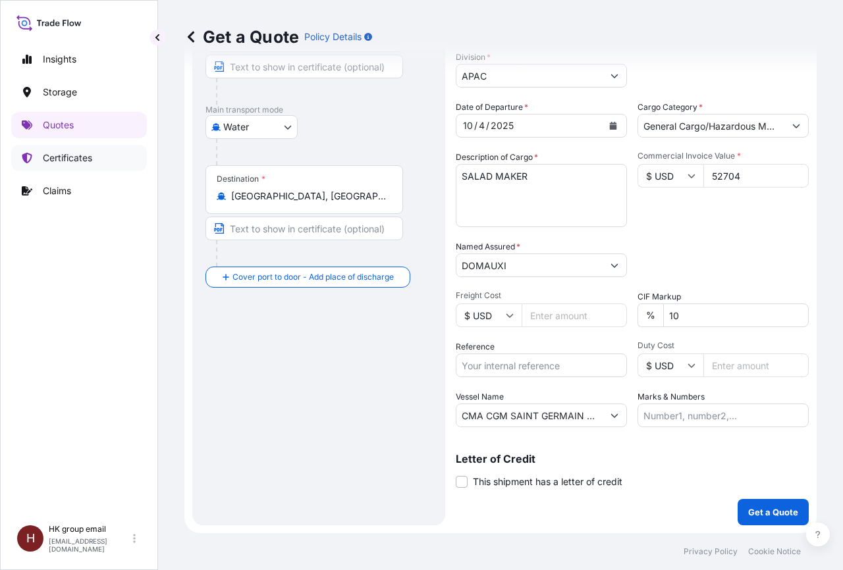
click at [74, 161] on p "Certificates" at bounding box center [67, 157] width 49 height 13
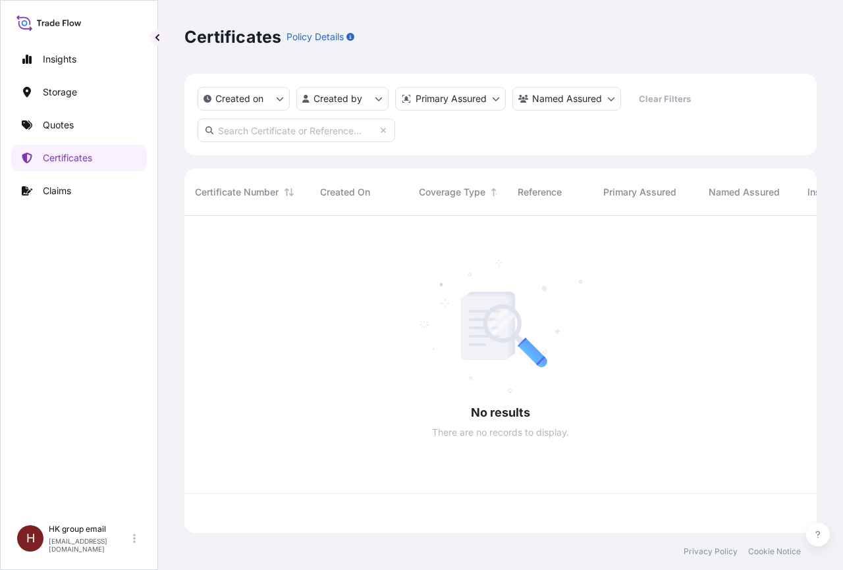
scroll to position [313, 621]
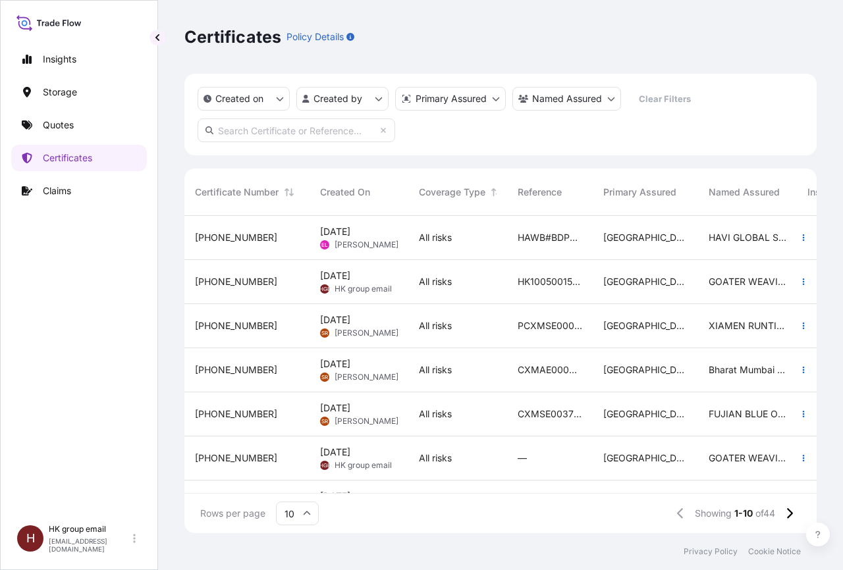
click at [392, 277] on div "[DATE] HGE HK group email" at bounding box center [359, 281] width 78 height 25
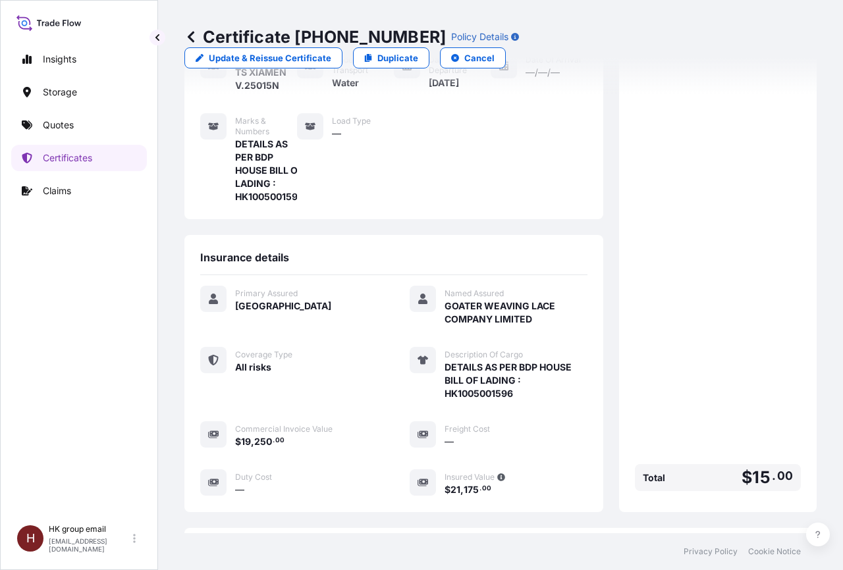
scroll to position [160, 0]
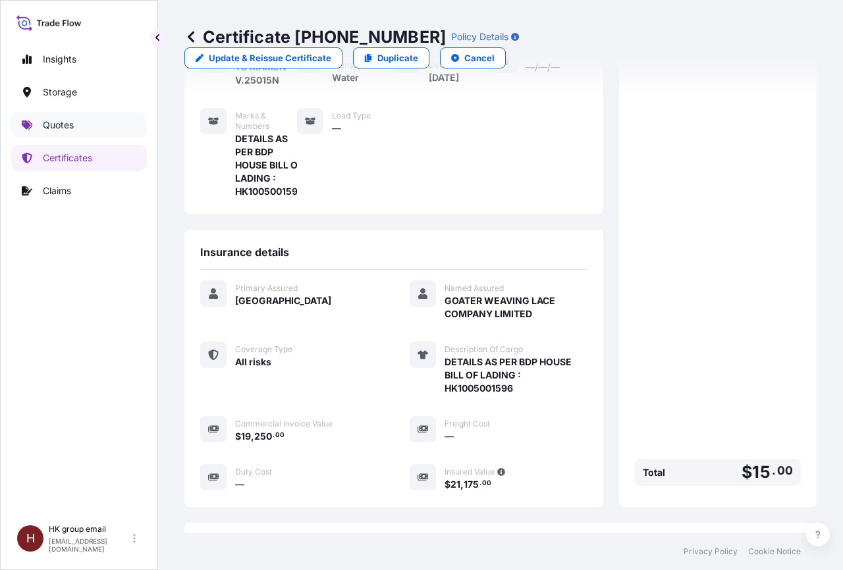
click at [57, 123] on p "Quotes" at bounding box center [58, 125] width 31 height 13
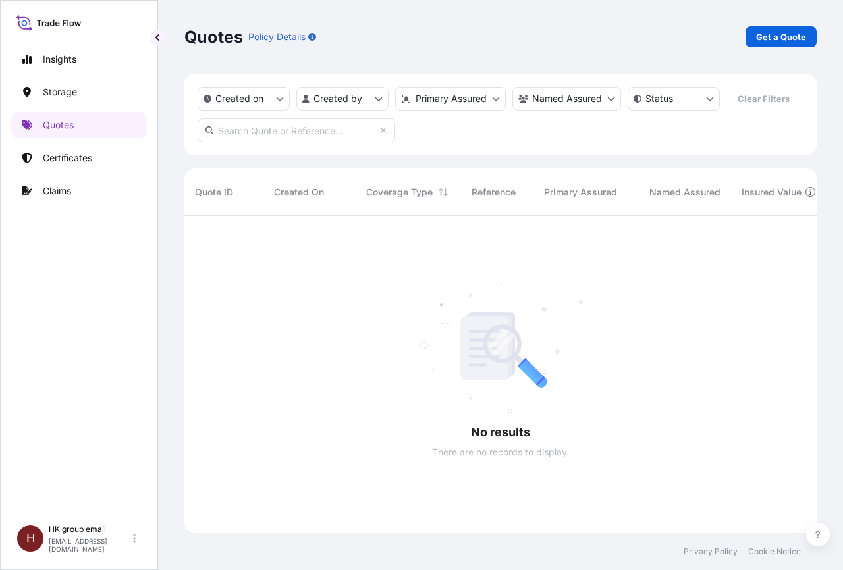
scroll to position [354, 621]
click at [776, 37] on p "Get a Quote" at bounding box center [781, 36] width 50 height 13
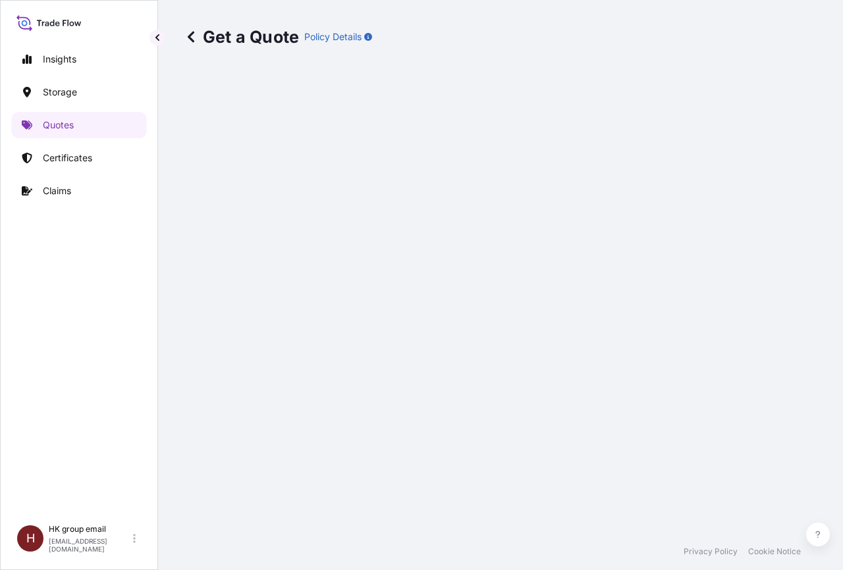
select select "Water"
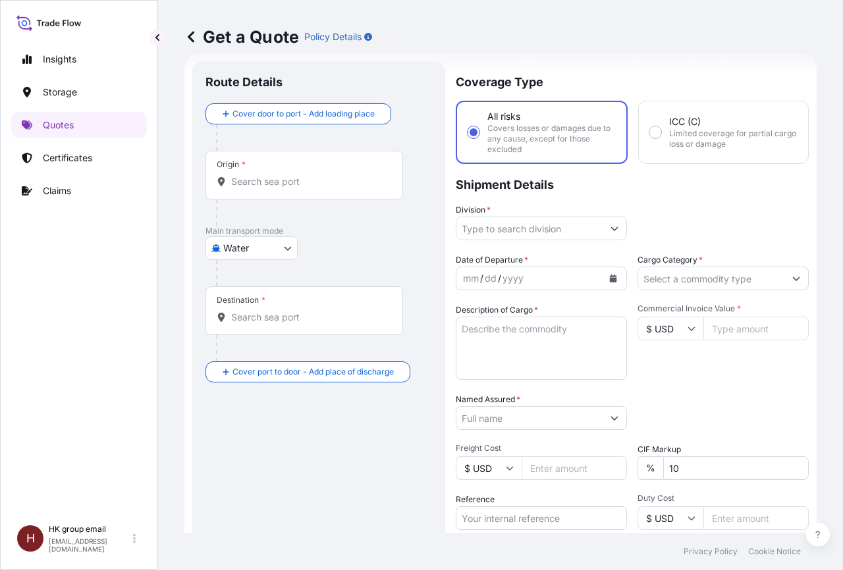
scroll to position [21, 0]
click at [257, 181] on input "Origin *" at bounding box center [308, 181] width 155 height 13
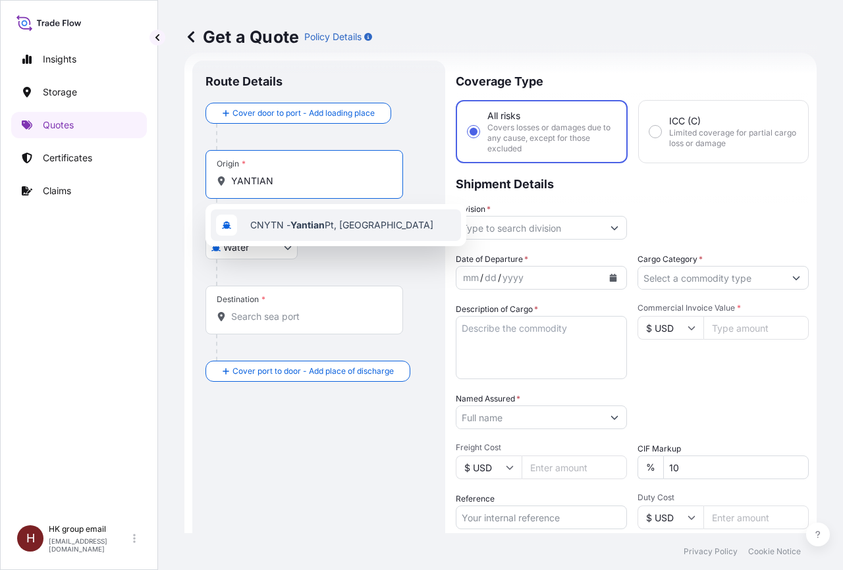
click at [292, 223] on span "CNYTN - Yantian Pt, [GEOGRAPHIC_DATA]" at bounding box center [341, 225] width 183 height 13
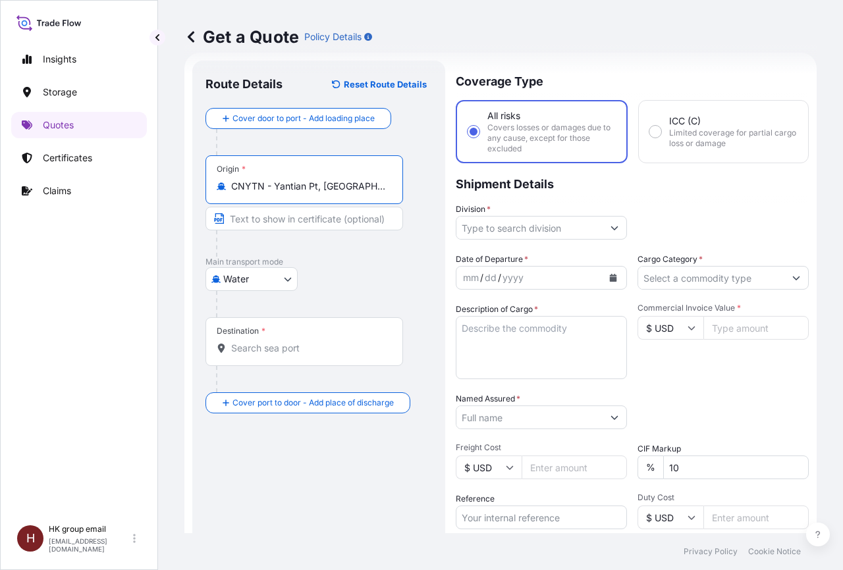
type input "CNYTN - Yantian Pt, [GEOGRAPHIC_DATA]"
click at [279, 353] on input "Destination *" at bounding box center [308, 348] width 155 height 13
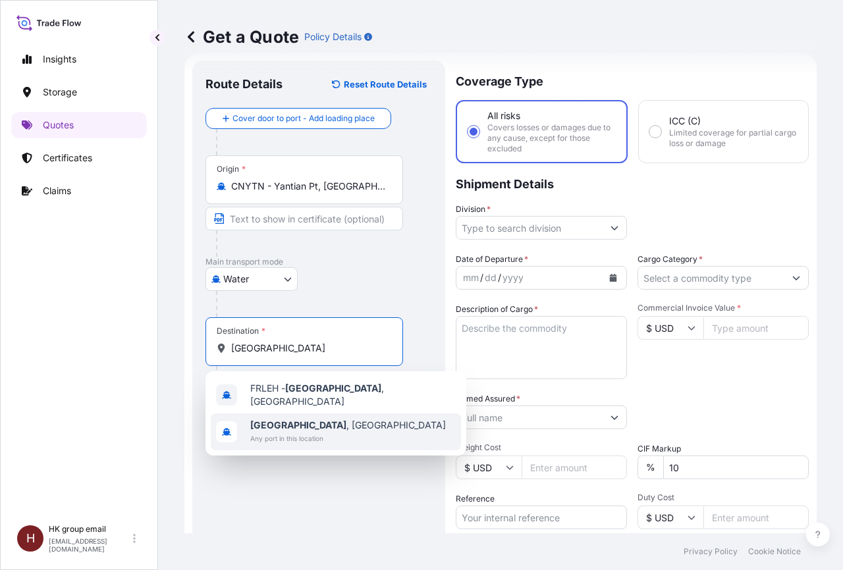
click at [288, 423] on span "[GEOGRAPHIC_DATA] , [GEOGRAPHIC_DATA]" at bounding box center [348, 425] width 196 height 13
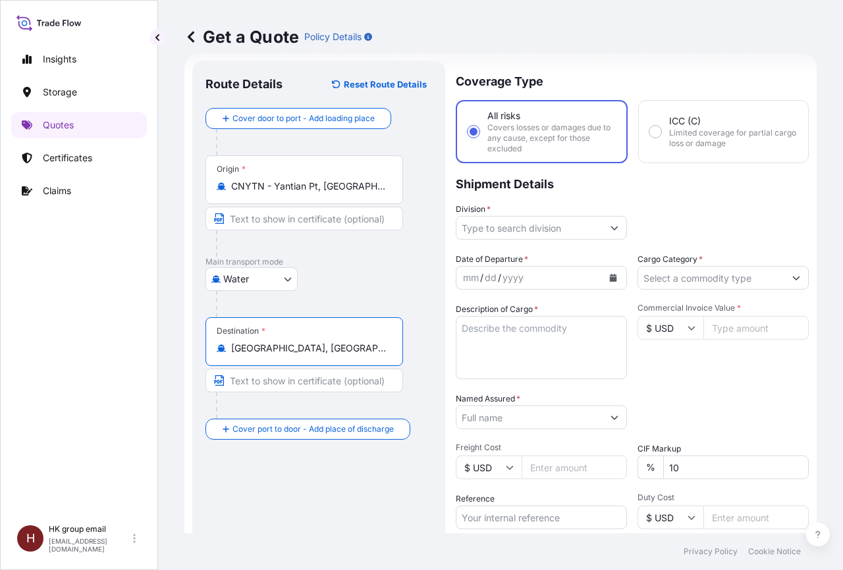
type input "[GEOGRAPHIC_DATA], [GEOGRAPHIC_DATA]"
click at [612, 231] on icon "Show suggestions" at bounding box center [615, 228] width 8 height 8
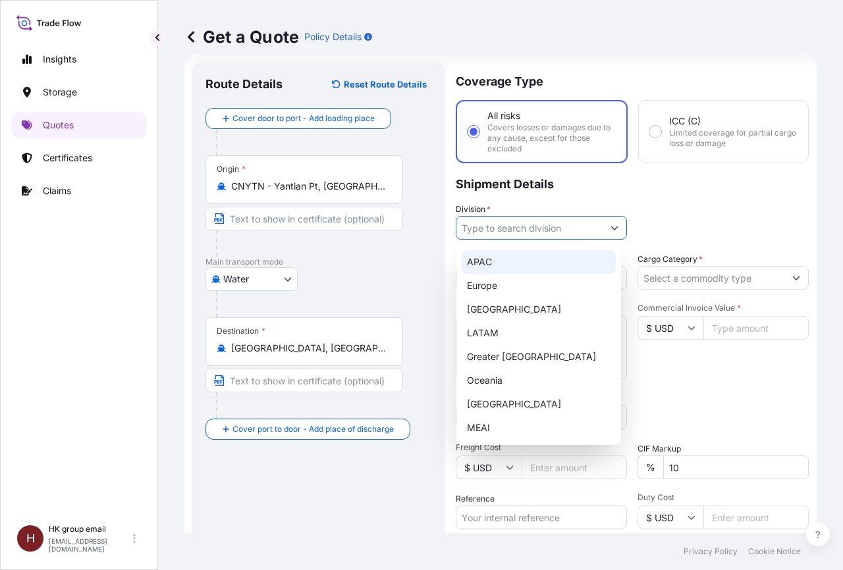
click at [483, 256] on div "APAC" at bounding box center [539, 262] width 154 height 24
type input "APAC"
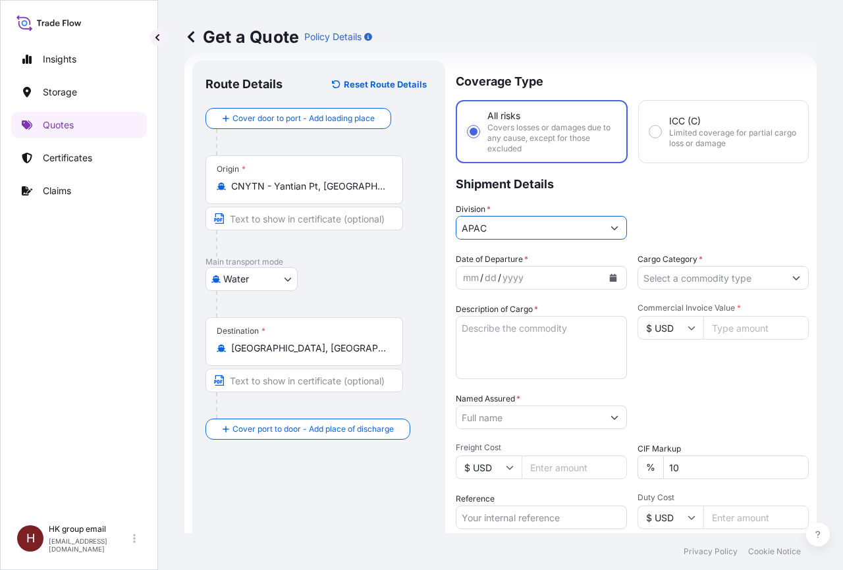
click at [610, 279] on icon "Calendar" at bounding box center [613, 278] width 7 height 8
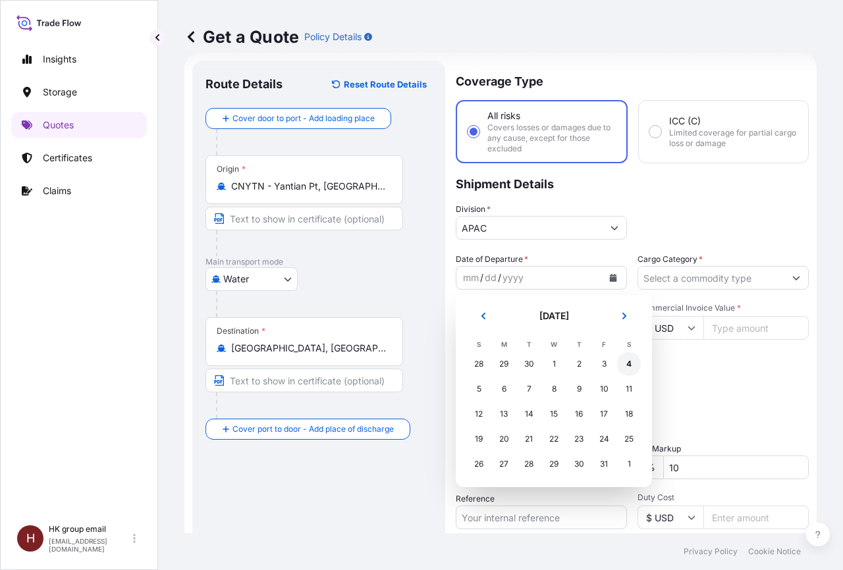
click at [626, 362] on div "4" at bounding box center [629, 364] width 24 height 24
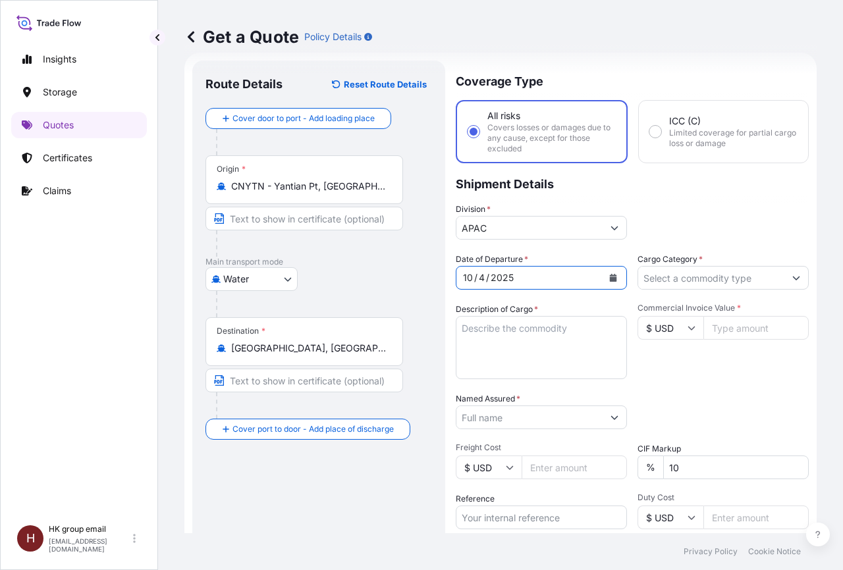
click at [792, 275] on icon "Show suggestions" at bounding box center [796, 278] width 8 height 8
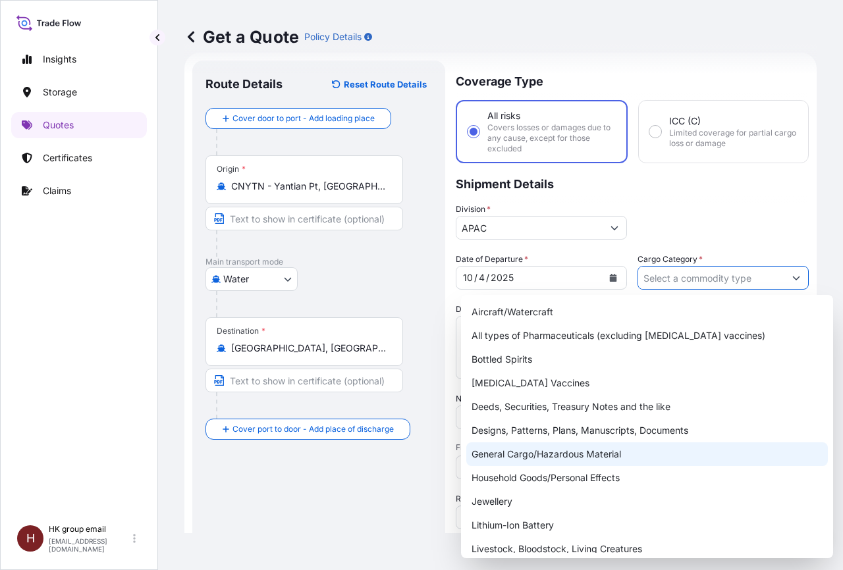
click at [552, 451] on div "General Cargo/Hazardous Material" at bounding box center [647, 455] width 362 height 24
type input "General Cargo/Hazardous Material"
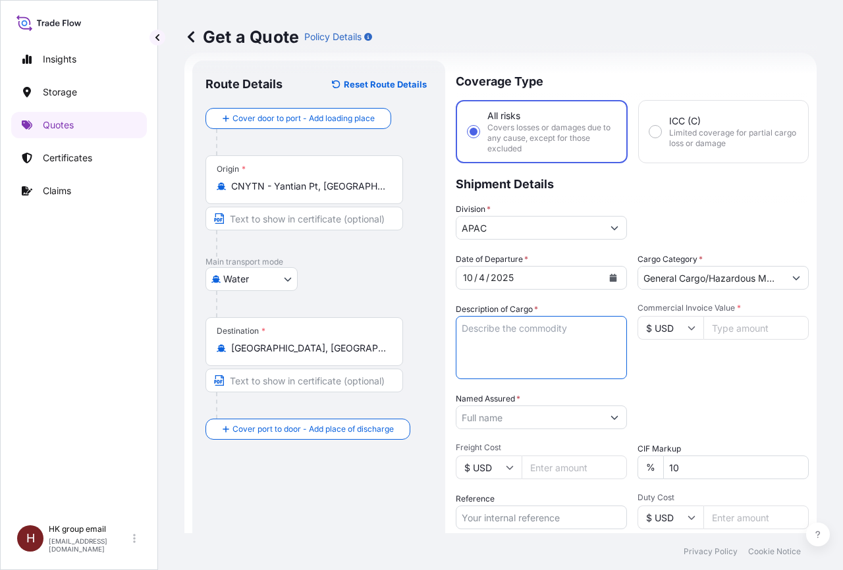
click at [506, 327] on textarea "Description of Cargo *" at bounding box center [541, 347] width 171 height 63
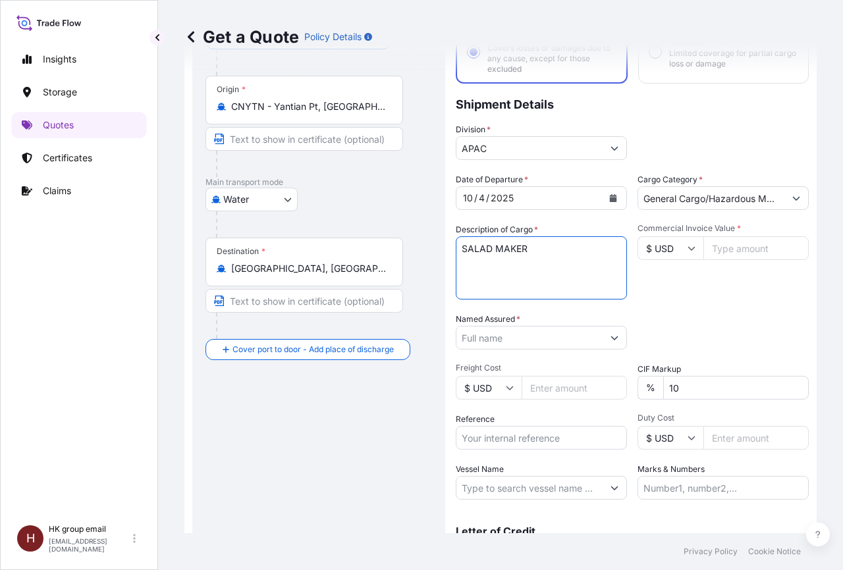
scroll to position [101, 0]
type textarea "SALAD MAKER HS CODE:850980"
click at [681, 487] on input "Marks & Numbers" at bounding box center [723, 488] width 171 height 24
click at [518, 440] on input "Reference" at bounding box center [541, 437] width 171 height 24
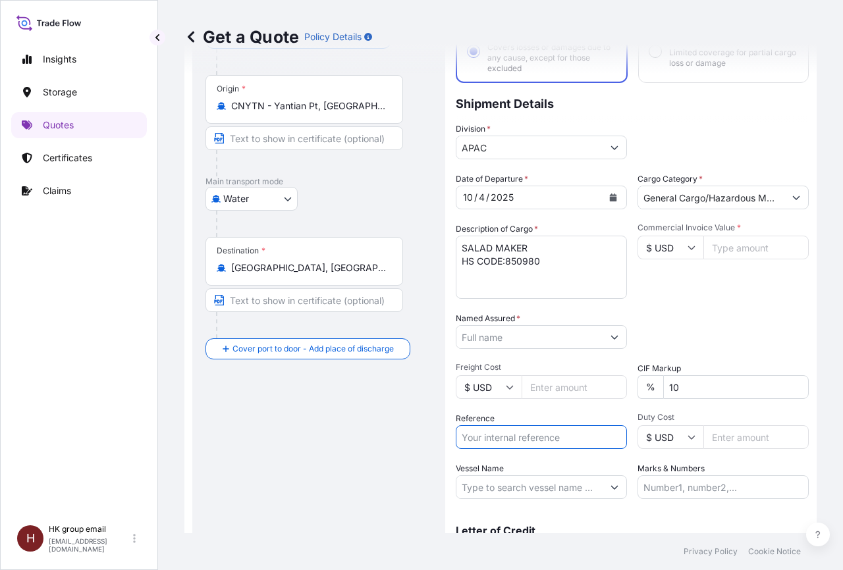
type input "HK1005001564"
click at [734, 248] on input "Commercial Invoice Value *" at bounding box center [755, 248] width 105 height 24
click at [528, 489] on input "Vessel Name" at bounding box center [529, 488] width 146 height 24
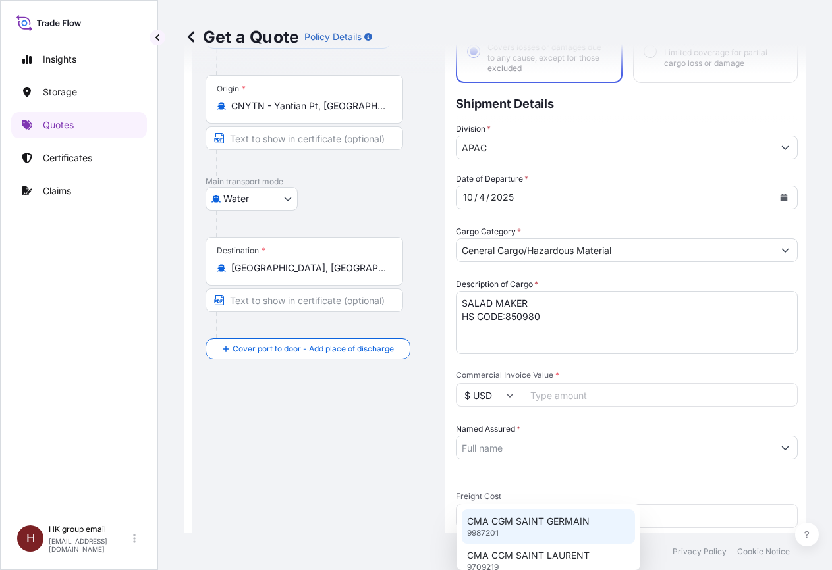
click at [521, 524] on p "CMA CGM SAINT GERMAIN" at bounding box center [528, 521] width 122 height 13
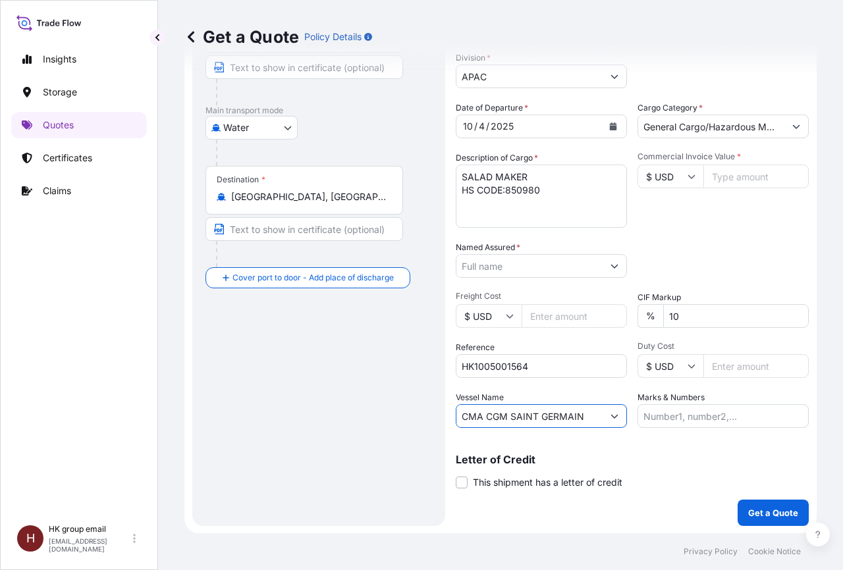
scroll to position [173, 0]
type input "CMA CGM SAINT GERMAIN"
click at [680, 412] on input "Marks & Numbers" at bounding box center [723, 416] width 171 height 24
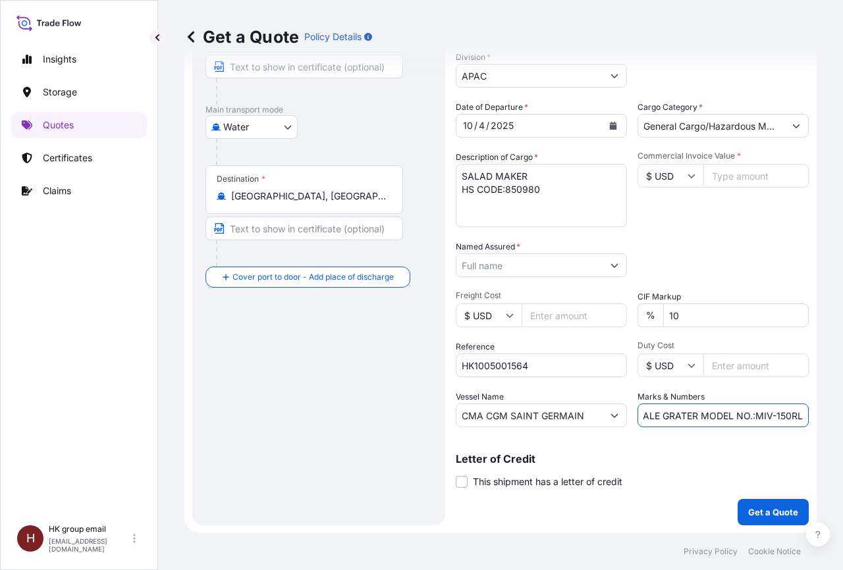
scroll to position [0, 122]
type input "MIVANO ELECTRIC VEGETALE GRATER MODEL NO.:MIV-150RL"
click at [721, 180] on input "Commercial Invoice Value *" at bounding box center [755, 176] width 105 height 24
type input "52704"
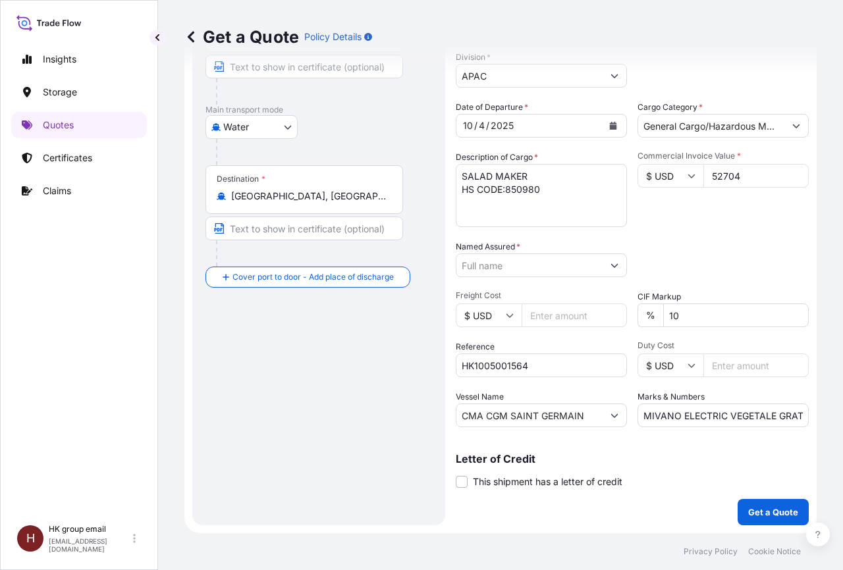
click at [707, 317] on input "10" at bounding box center [736, 316] width 146 height 24
type input "1"
type input "0"
click at [699, 263] on div "Packing Category Type to search a container mode Please select a primary mode o…" at bounding box center [723, 258] width 171 height 37
click at [681, 317] on input "20" at bounding box center [736, 316] width 146 height 24
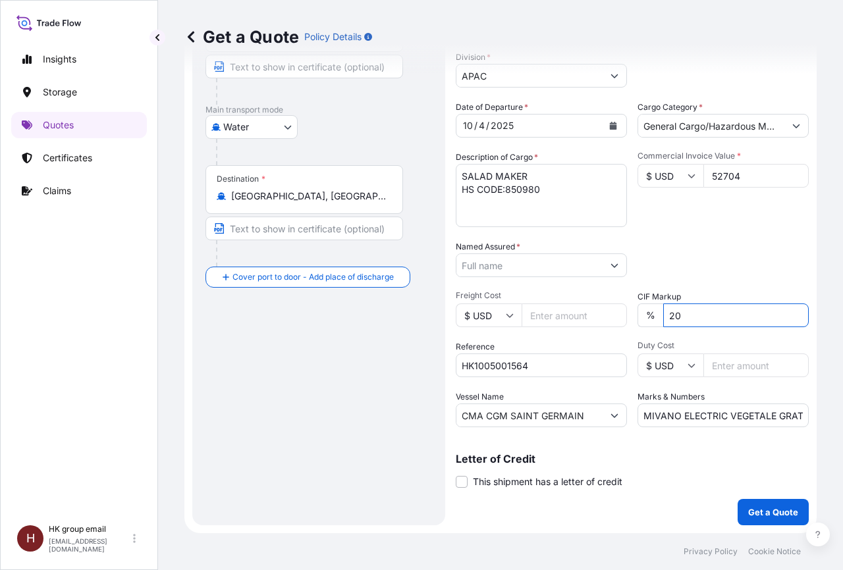
type input "2"
type input "10"
click at [690, 235] on div "Date of Departure * [DATE] Cargo Category * General Cargo/Hazardous Material De…" at bounding box center [632, 264] width 353 height 327
click at [473, 268] on input "Named Assured *" at bounding box center [529, 266] width 146 height 24
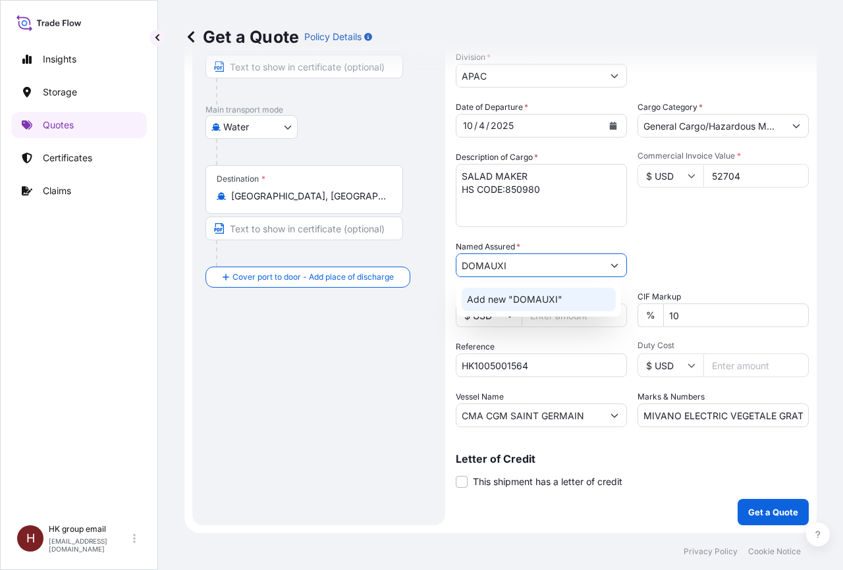
click at [548, 298] on span "Add new "DOMAUXI"" at bounding box center [514, 299] width 95 height 13
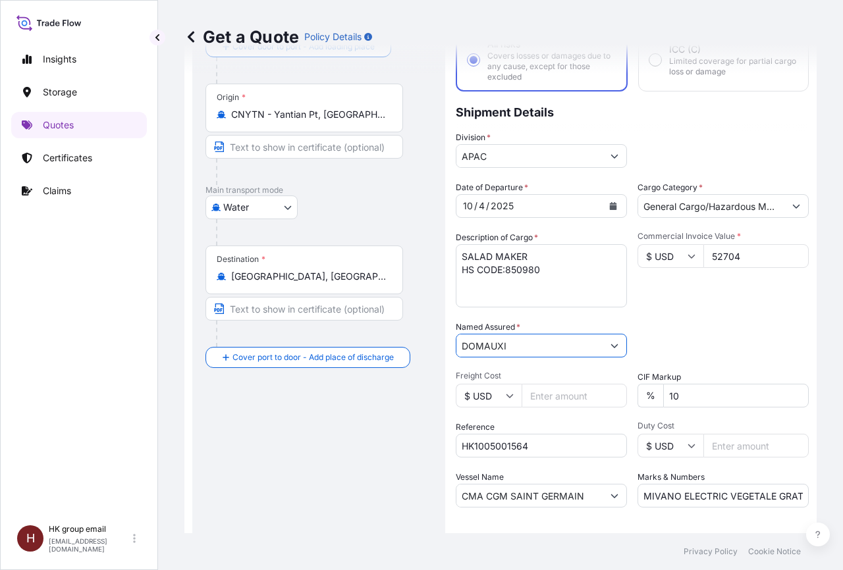
type input "DOMAUXI"
click at [736, 258] on input "52704" at bounding box center [755, 256] width 105 height 24
type input "57974.4"
click at [697, 286] on div "Commercial Invoice Value * $ USD 57974.4" at bounding box center [723, 269] width 171 height 76
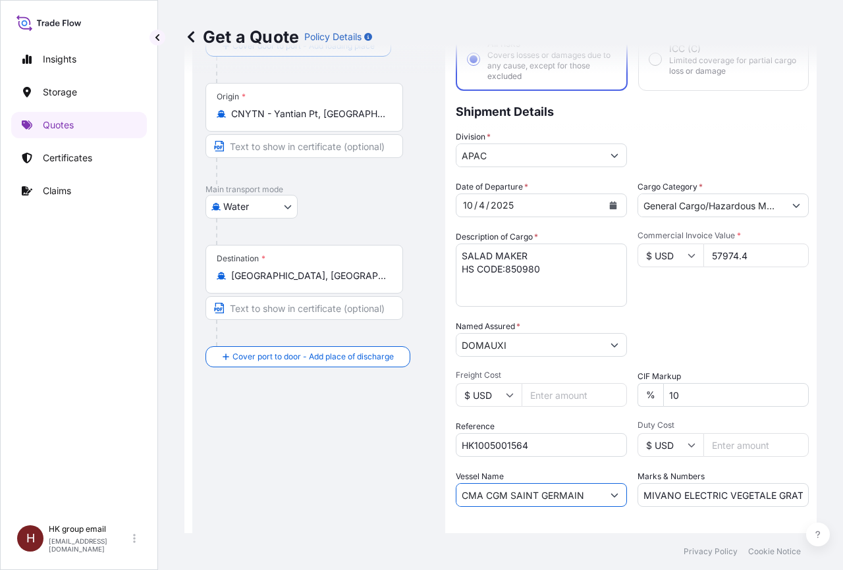
click at [587, 499] on input "CMA CGM SAINT GERMAIN" at bounding box center [529, 495] width 146 height 24
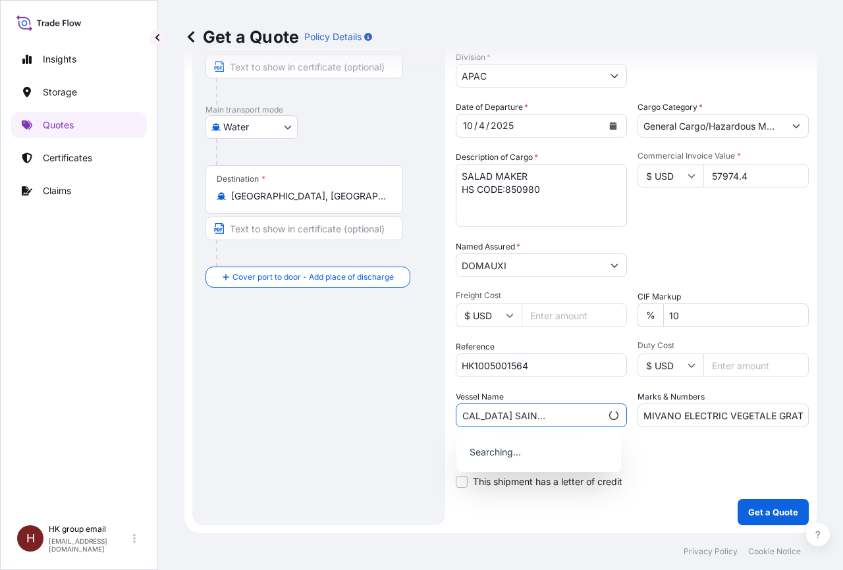
scroll to position [0, 64]
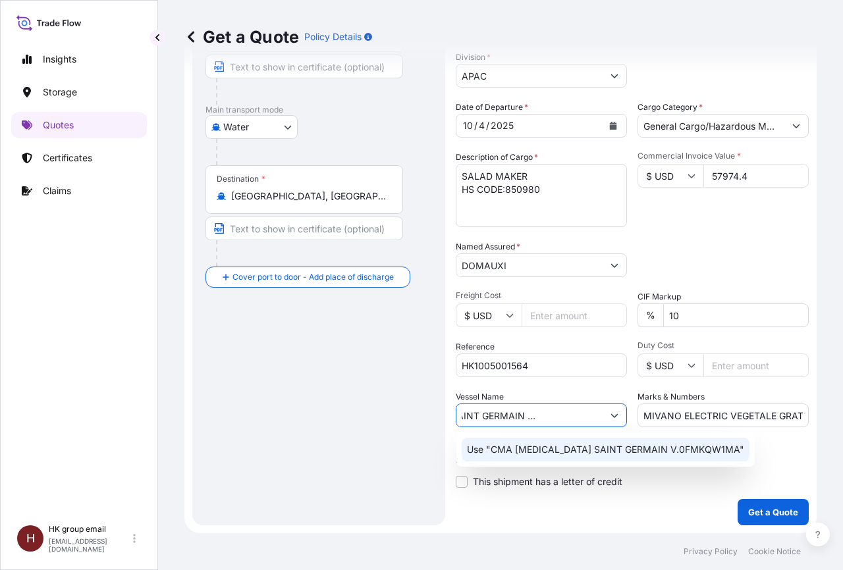
click at [651, 449] on p "Use "CMA [MEDICAL_DATA] SAINT GERMAIN V.0FMKQW1MA"" at bounding box center [605, 449] width 277 height 13
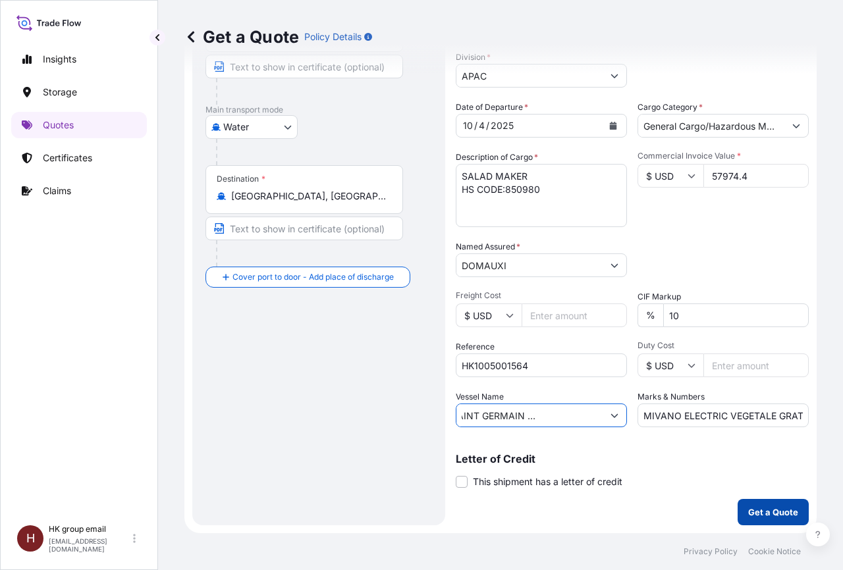
type input "CMA CGM SAINT GERMAIN V.0FMKQW1MA"
click at [768, 512] on p "Get a Quote" at bounding box center [773, 512] width 50 height 13
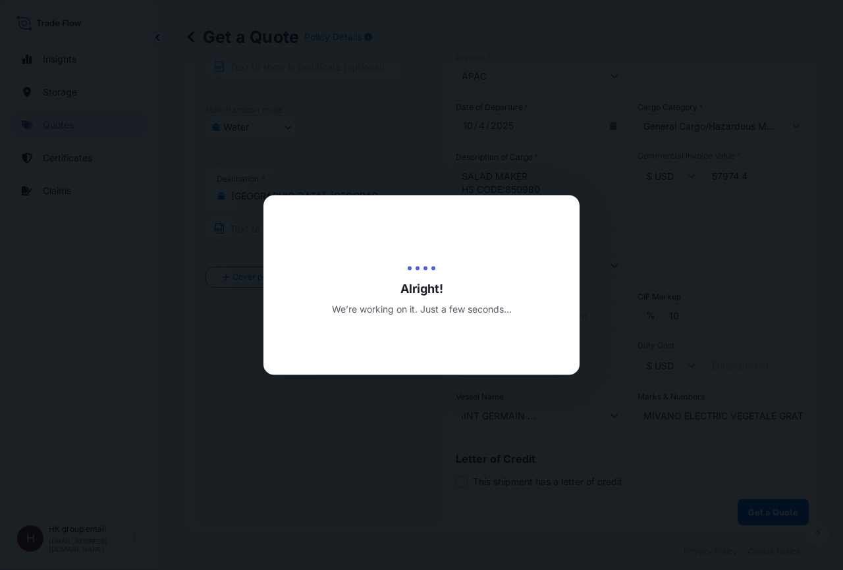
scroll to position [0, 0]
select select "Water"
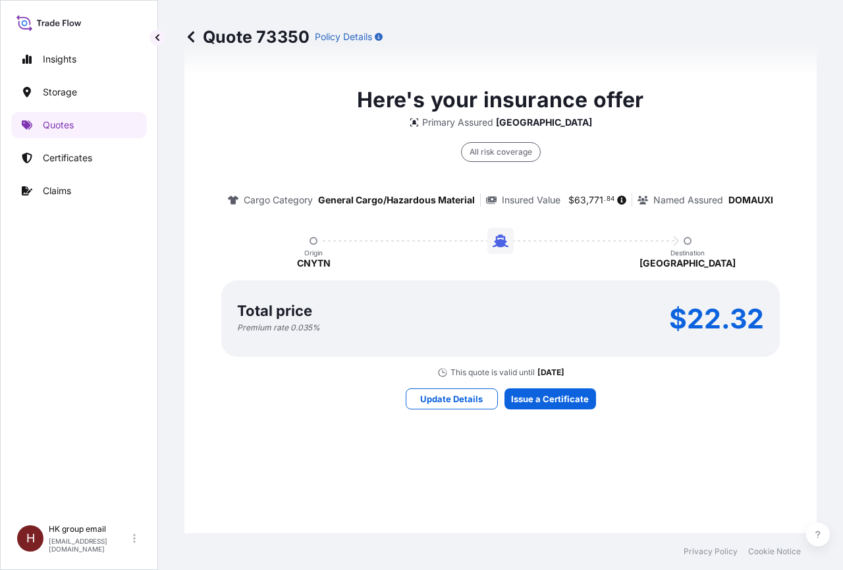
scroll to position [974, 0]
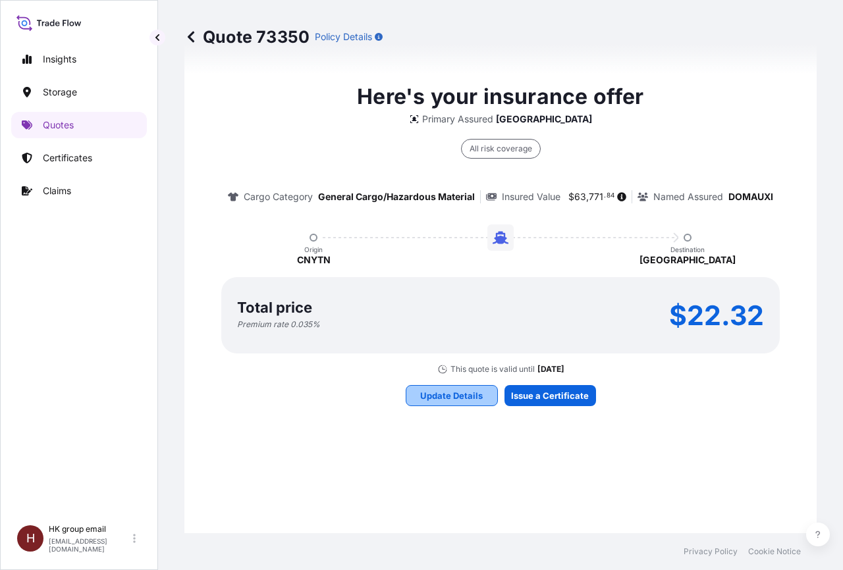
click at [463, 398] on p "Update Details" at bounding box center [451, 395] width 63 height 13
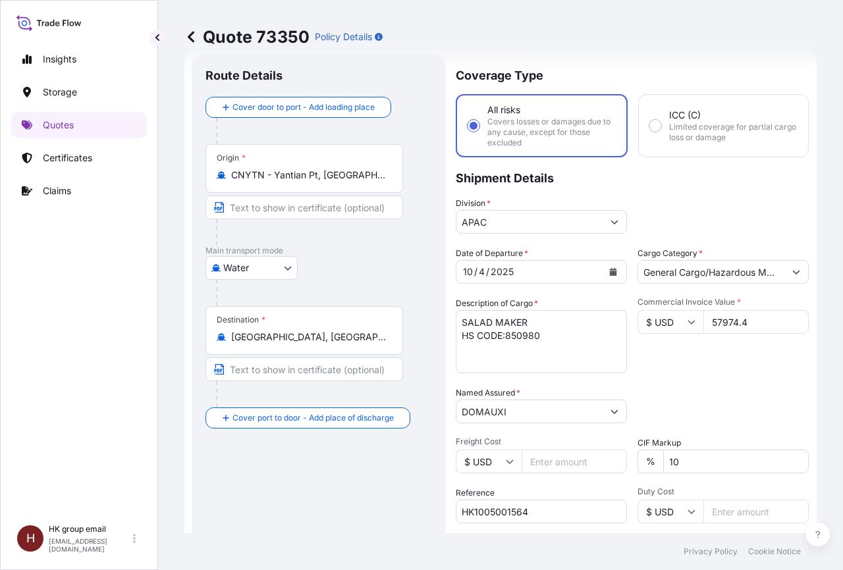
scroll to position [21, 0]
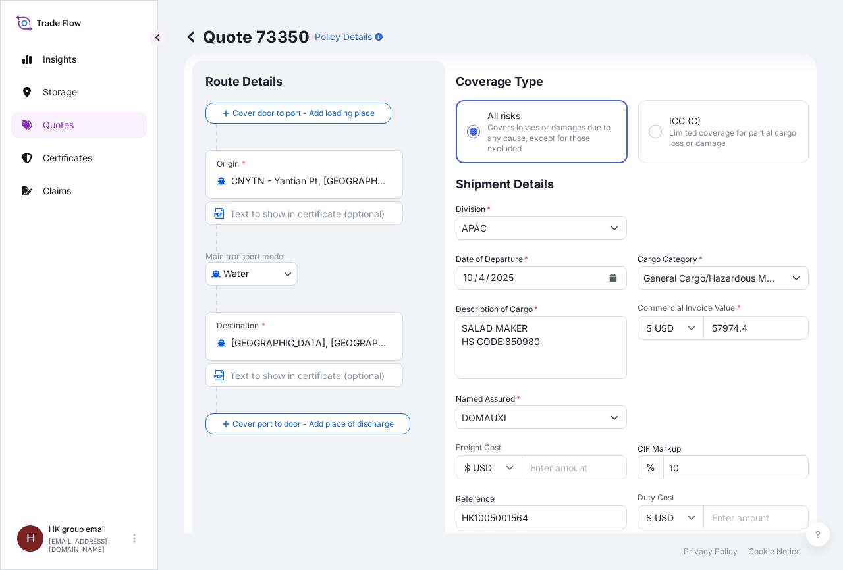
drag, startPoint x: 751, startPoint y: 326, endPoint x: 686, endPoint y: 326, distance: 65.9
click at [686, 326] on div "$ USD 57974.4" at bounding box center [723, 328] width 171 height 24
click at [707, 327] on input "20704" at bounding box center [755, 328] width 105 height 24
type input "520704"
click at [670, 384] on div "Date of Departure * [DATE] Cargo Category * General Cargo/Hazardous Material De…" at bounding box center [632, 416] width 353 height 327
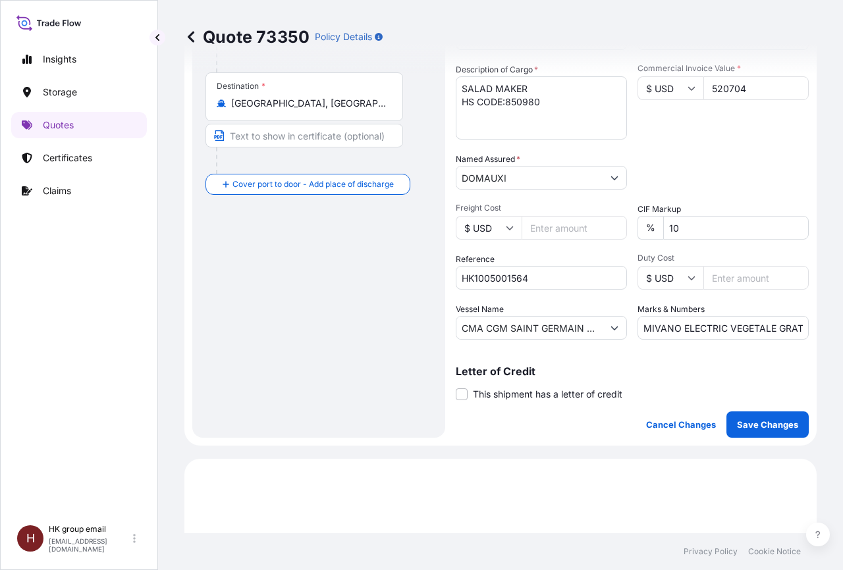
scroll to position [261, 0]
click at [759, 428] on p "Save Changes" at bounding box center [767, 424] width 61 height 13
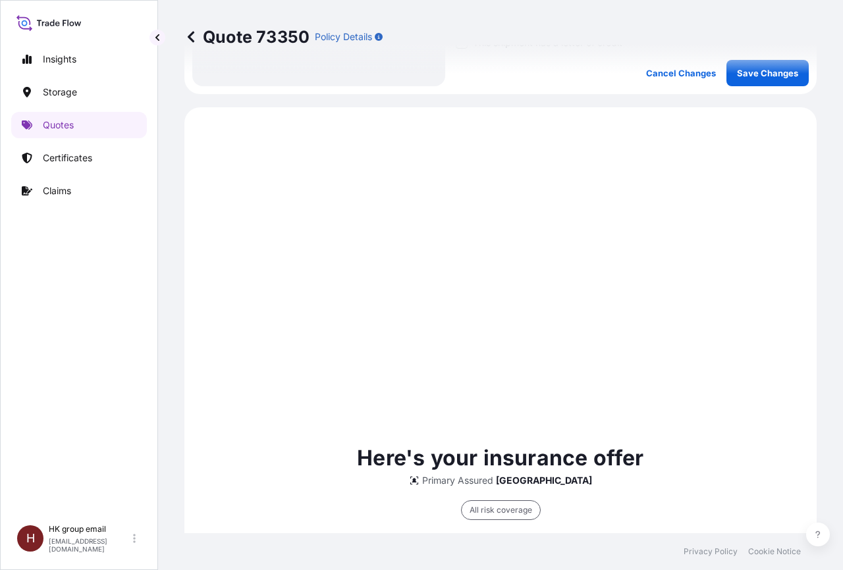
scroll to position [654, 0]
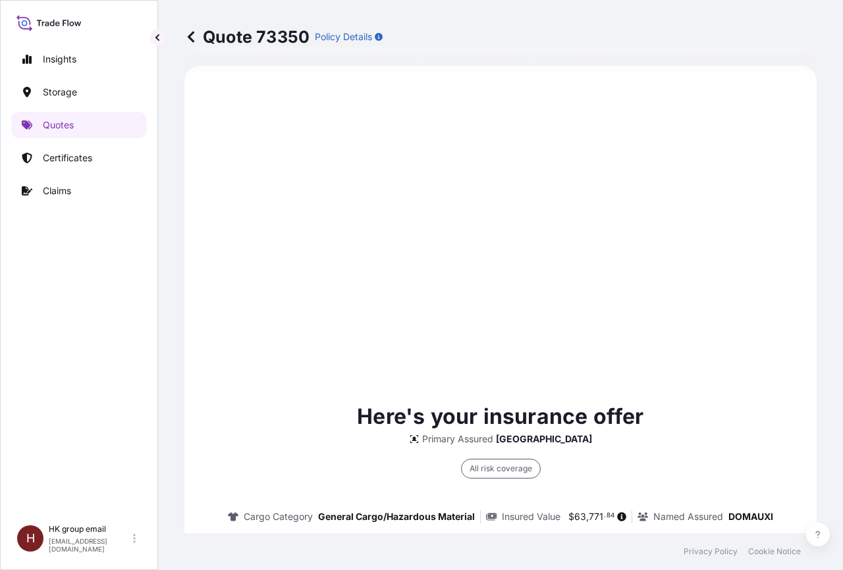
select select "Water"
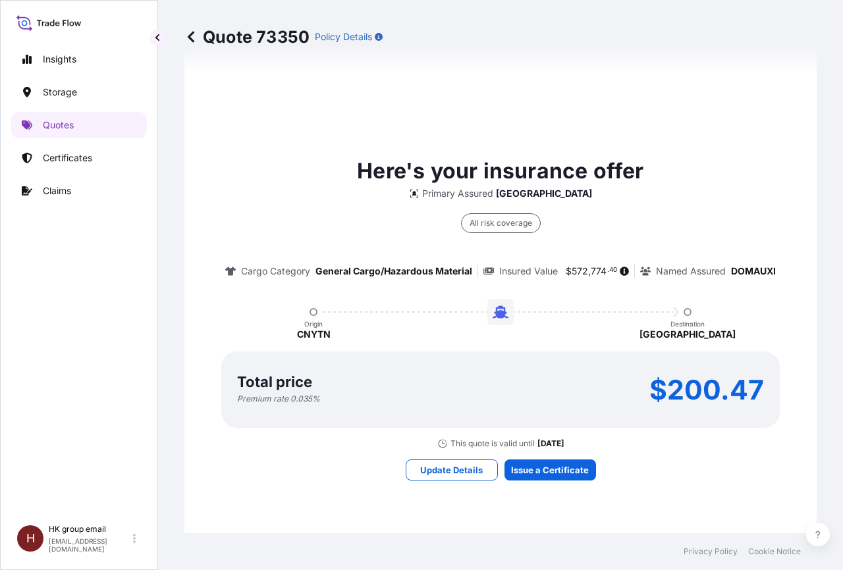
scroll to position [894, 0]
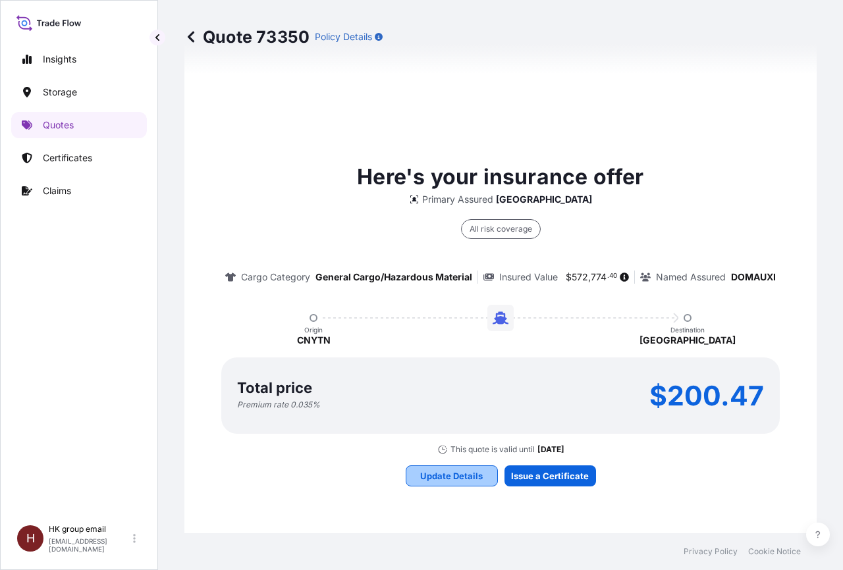
click at [445, 480] on p "Update Details" at bounding box center [451, 476] width 63 height 13
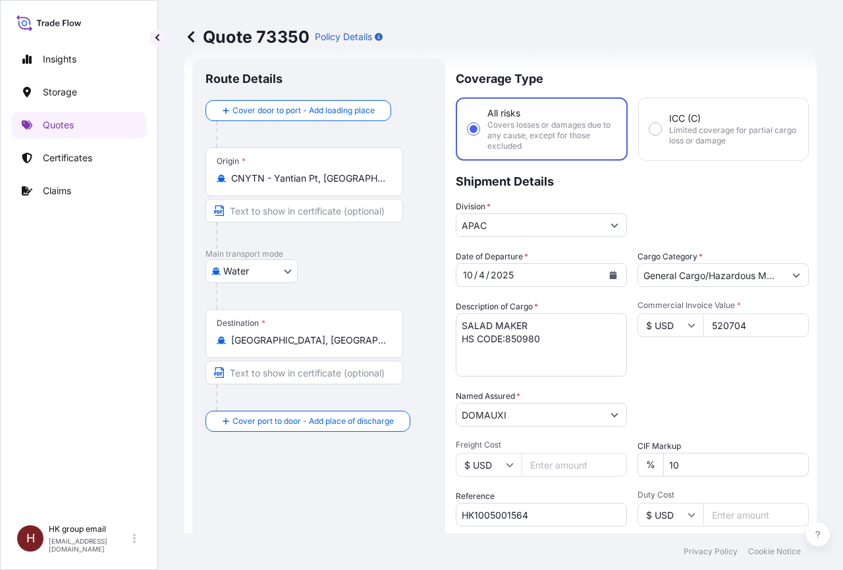
scroll to position [21, 0]
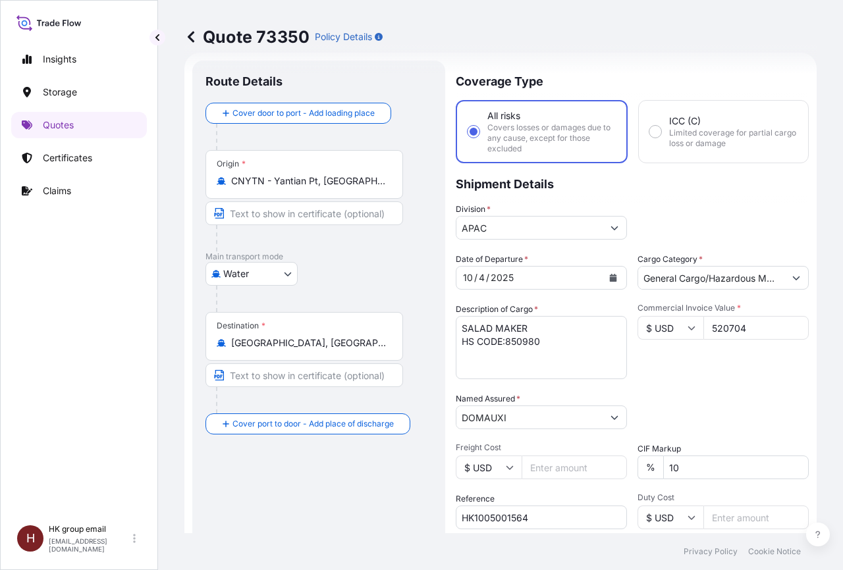
drag, startPoint x: 748, startPoint y: 333, endPoint x: 595, endPoint y: 313, distance: 153.3
click at [595, 313] on div "Date of Departure * [DATE] Cargo Category * General Cargo/Hazardous Material De…" at bounding box center [632, 416] width 353 height 327
type input "52704"
click at [666, 375] on div "Commercial Invoice Value * $ USD 52704" at bounding box center [723, 341] width 171 height 76
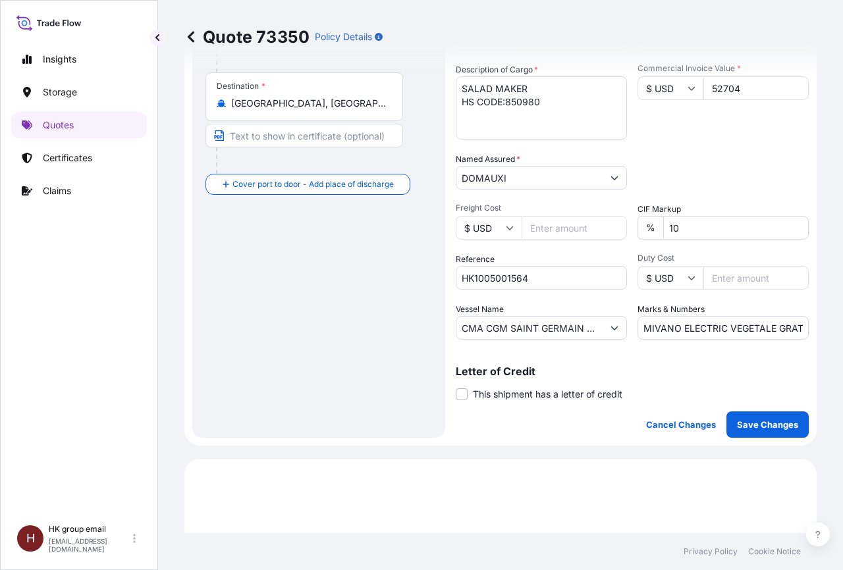
scroll to position [261, 0]
click at [749, 429] on p "Save Changes" at bounding box center [767, 424] width 61 height 13
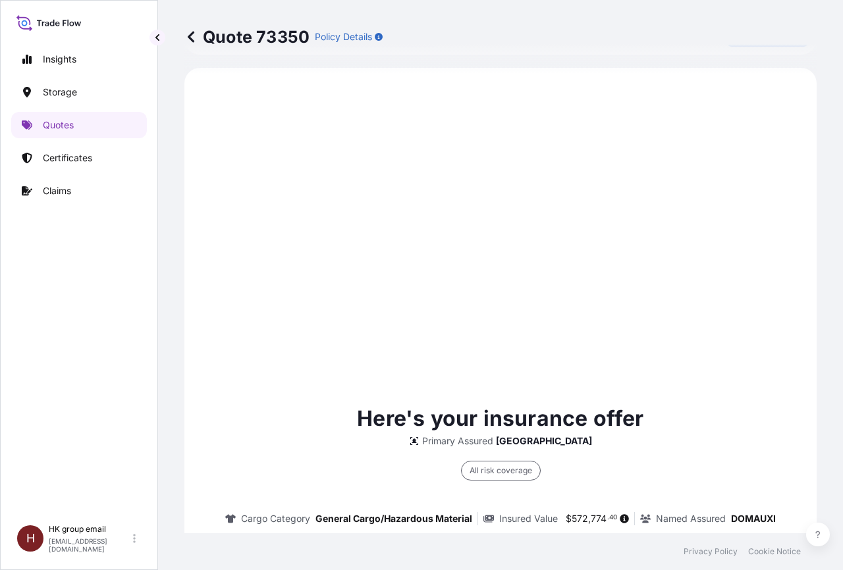
scroll to position [654, 0]
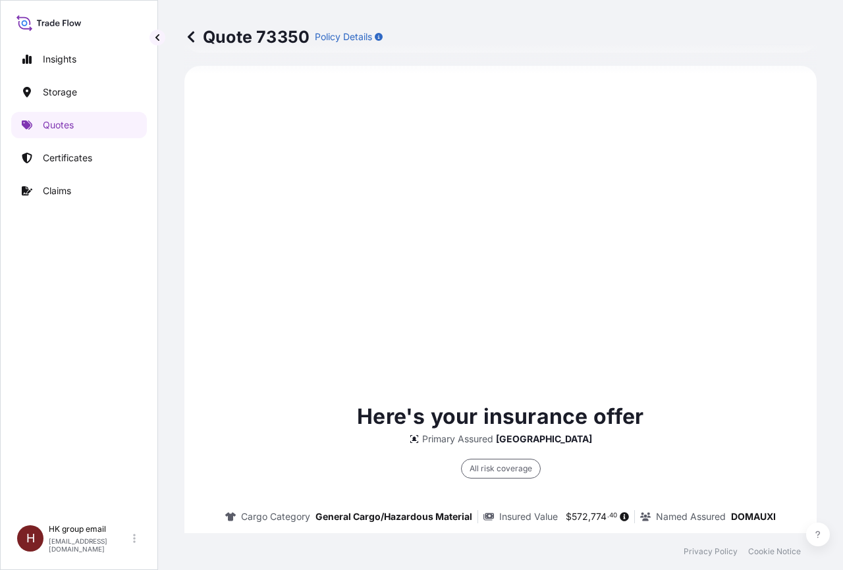
select select "Water"
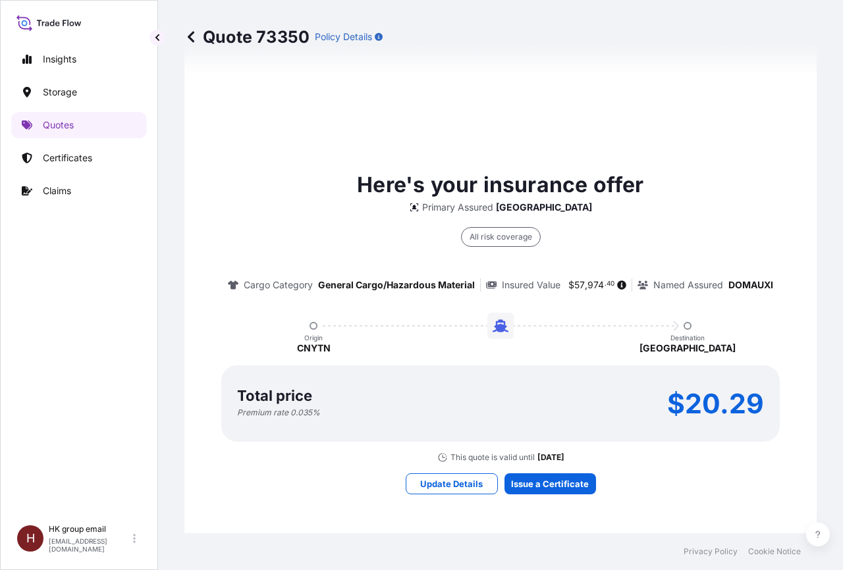
scroll to position [894, 0]
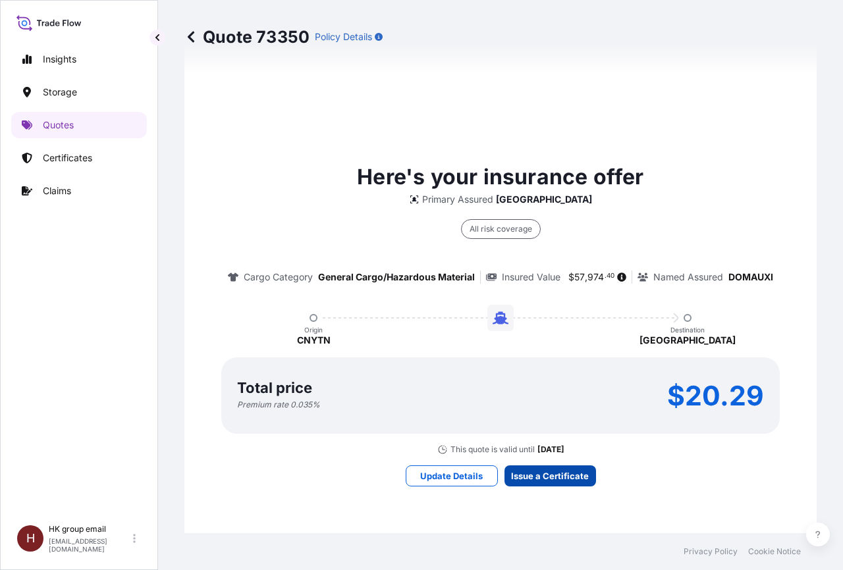
click at [548, 477] on p "Issue a Certificate" at bounding box center [550, 476] width 78 height 13
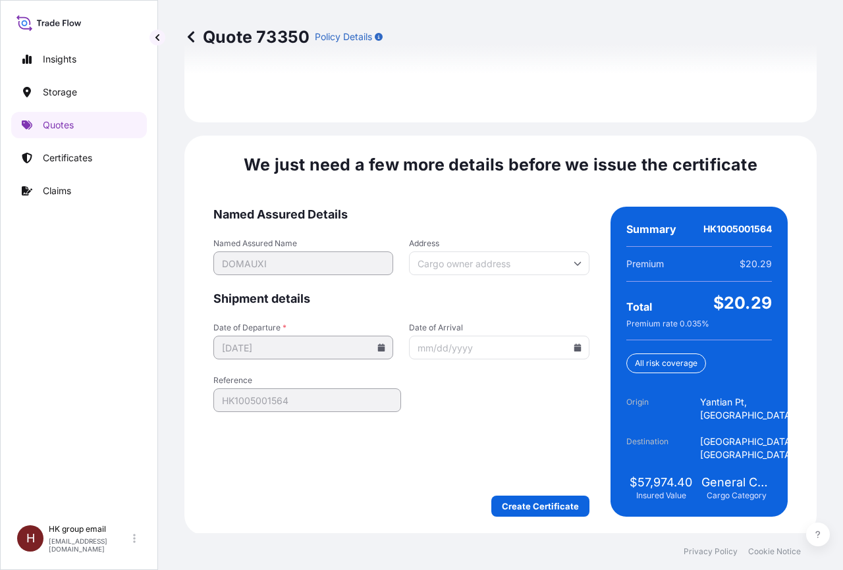
scroll to position [2007, 0]
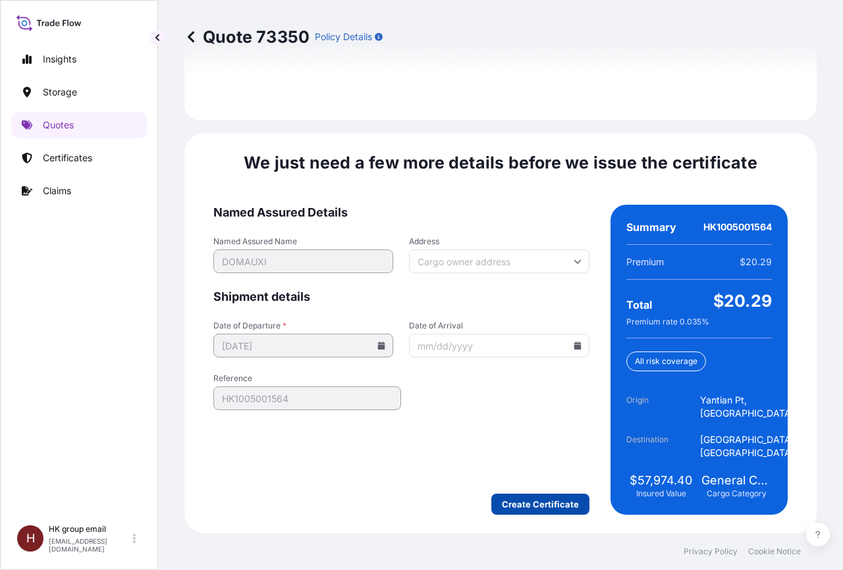
click at [548, 504] on p "Create Certificate" at bounding box center [540, 504] width 77 height 13
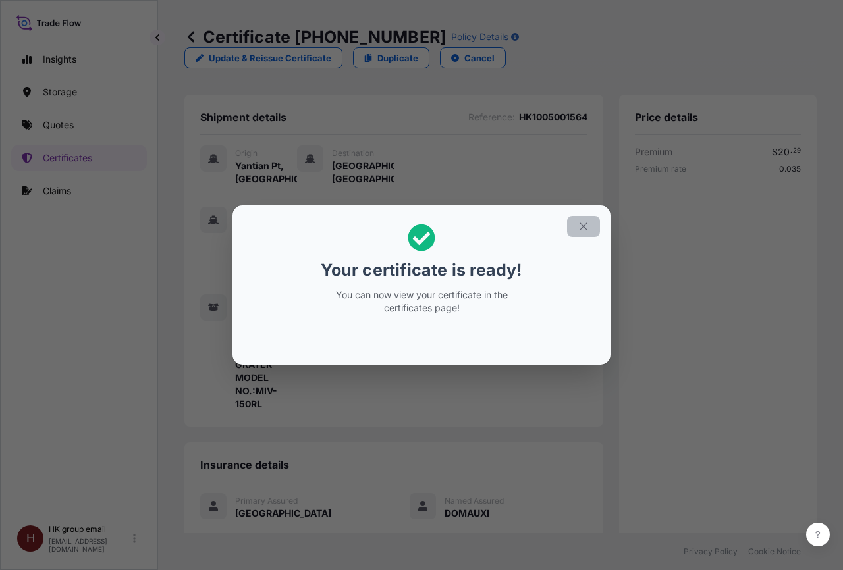
click at [584, 223] on icon "button" at bounding box center [584, 227] width 12 height 12
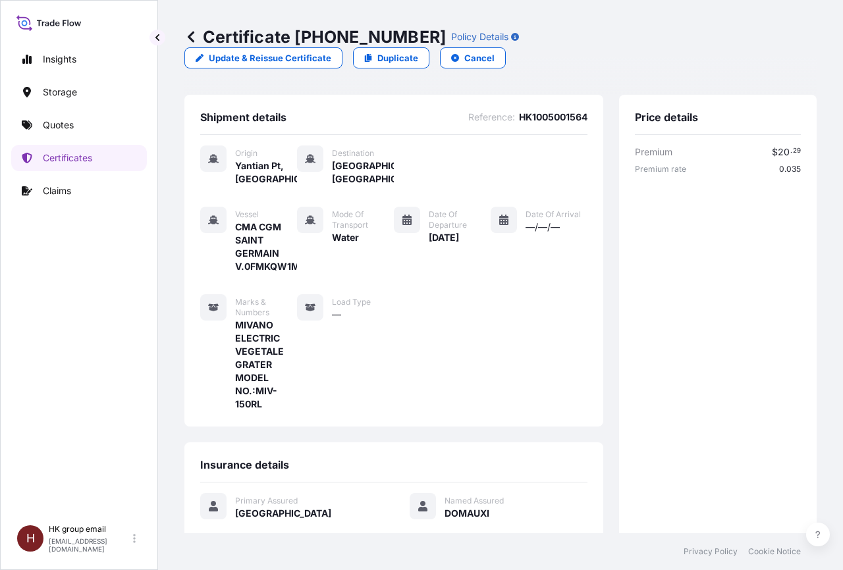
click at [195, 41] on icon at bounding box center [190, 36] width 13 height 13
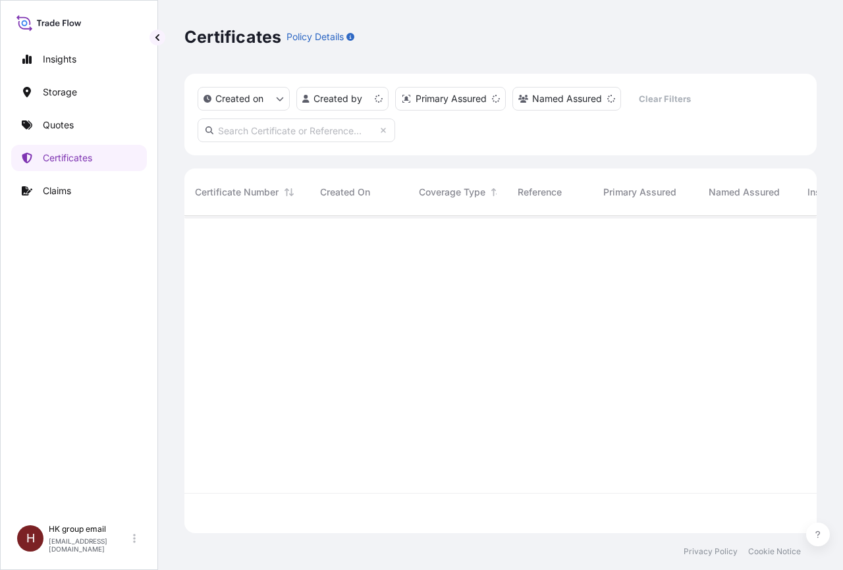
scroll to position [313, 621]
click at [57, 122] on p "Quotes" at bounding box center [58, 125] width 31 height 13
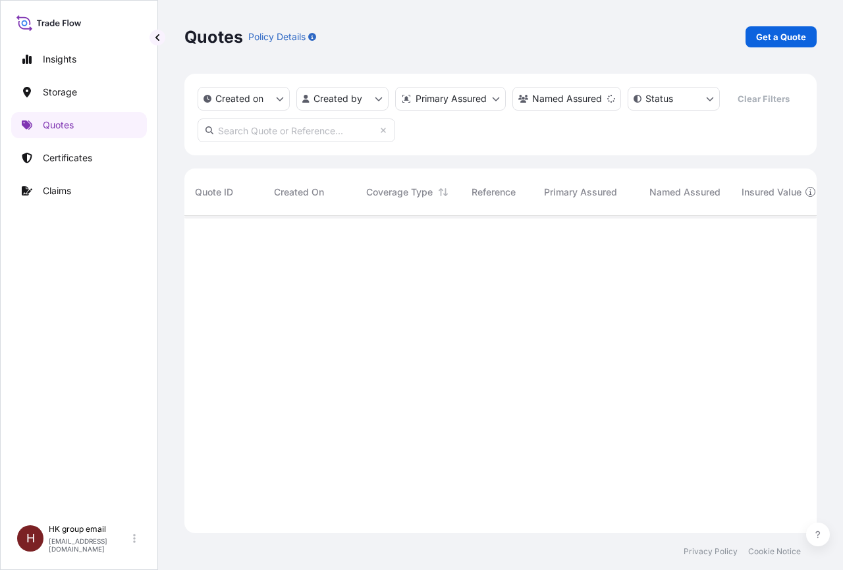
scroll to position [354, 621]
